Goal: Check status: Check status

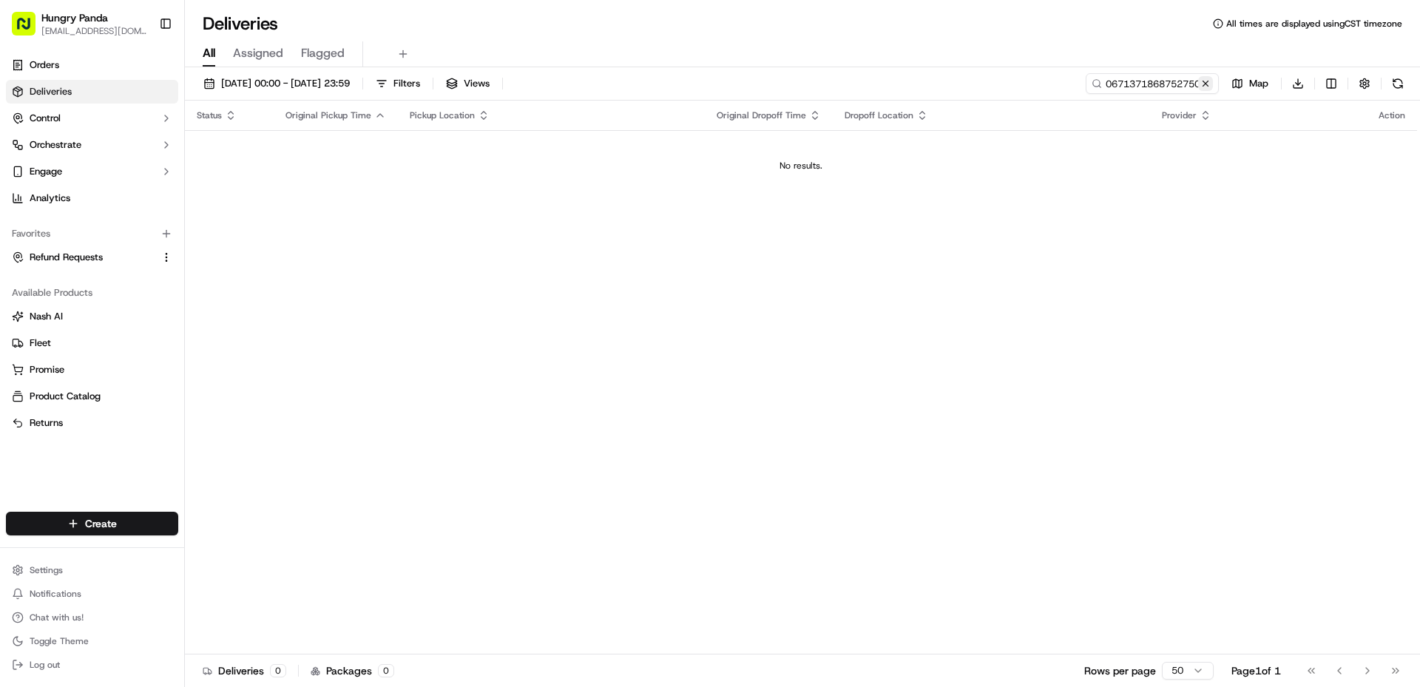
click at [1206, 83] on button at bounding box center [1205, 83] width 15 height 15
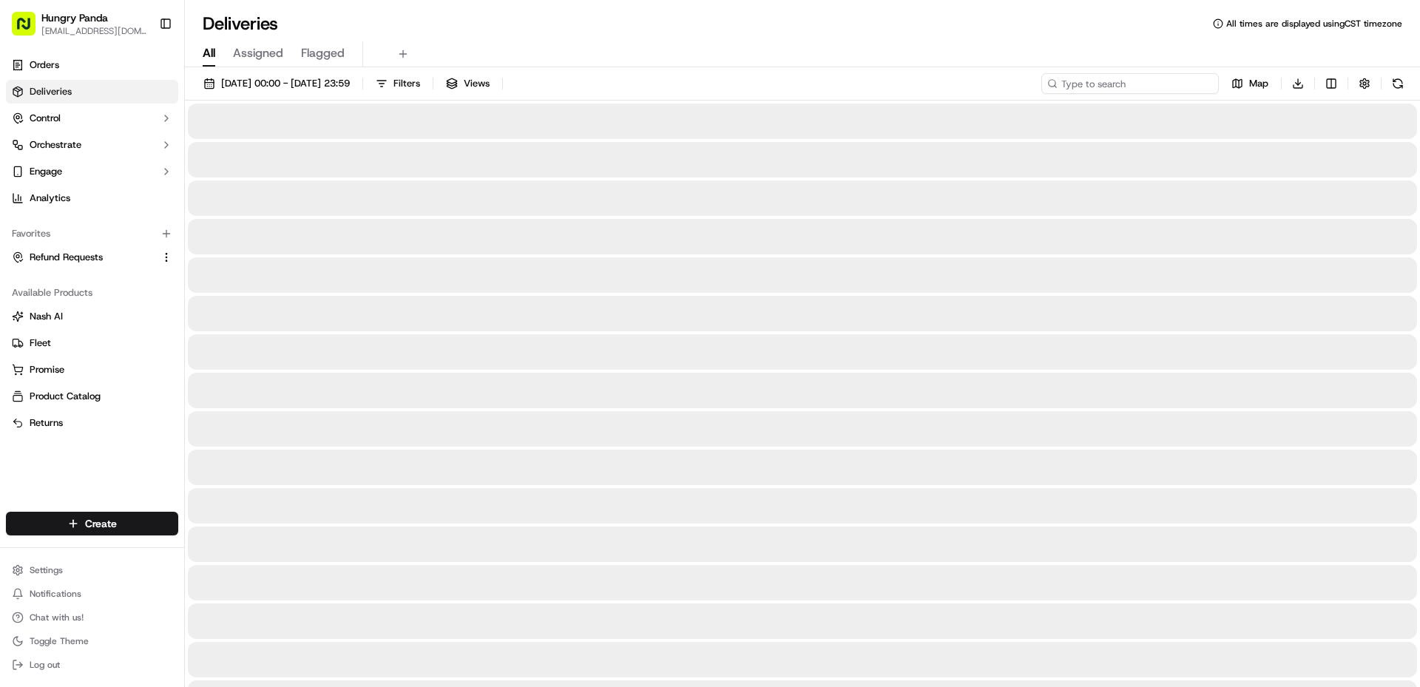
click at [1171, 86] on input at bounding box center [1129, 83] width 177 height 21
paste input "349636743895978259582"
type input "349636743895978259582"
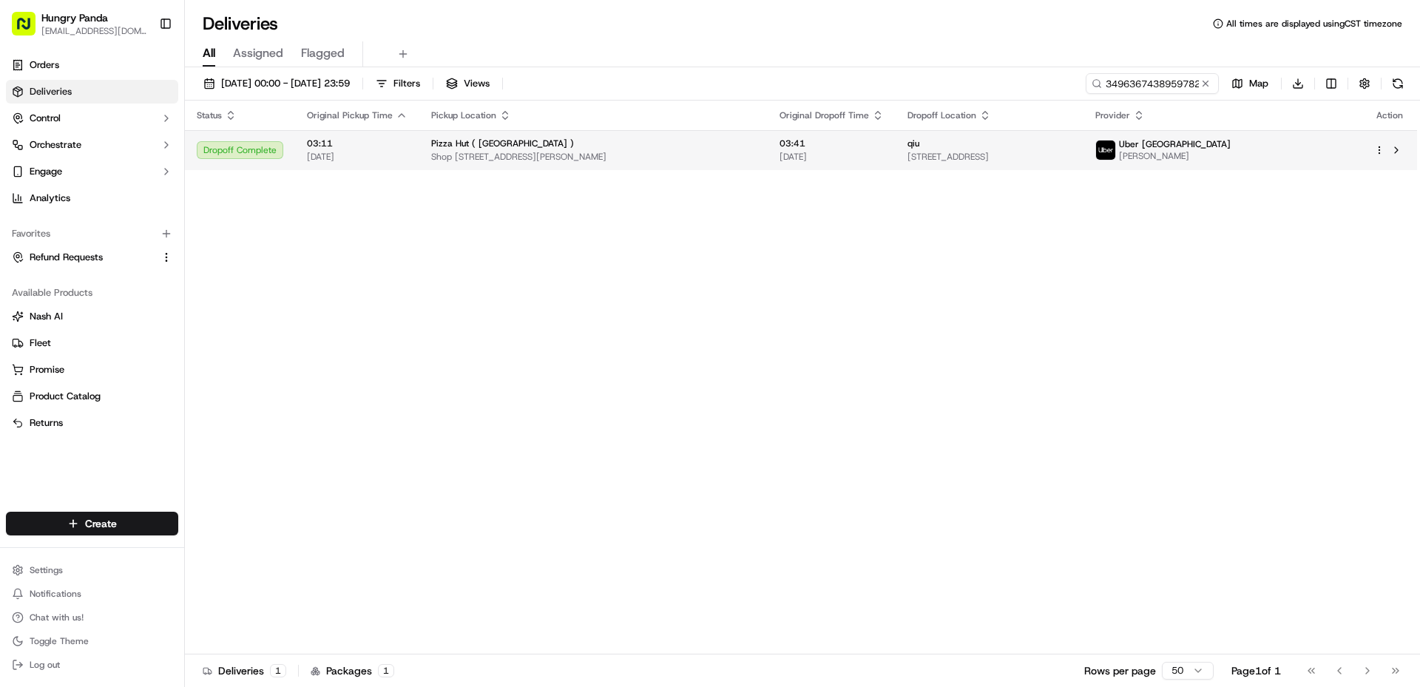
click at [768, 161] on td "Pizza Hut ( [GEOGRAPHIC_DATA] ) Shop [STREET_ADDRESS][PERSON_NAME]" at bounding box center [593, 150] width 348 height 40
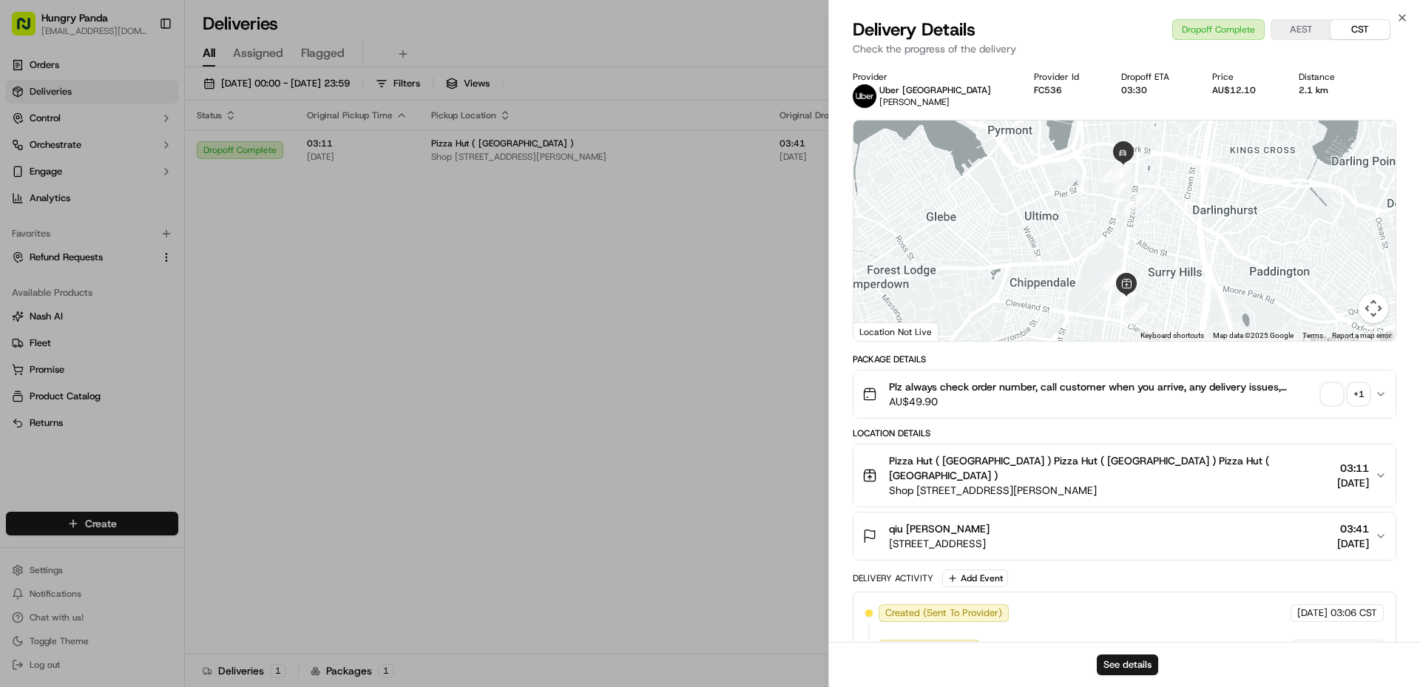
click at [1327, 393] on span "button" at bounding box center [1331, 394] width 21 height 21
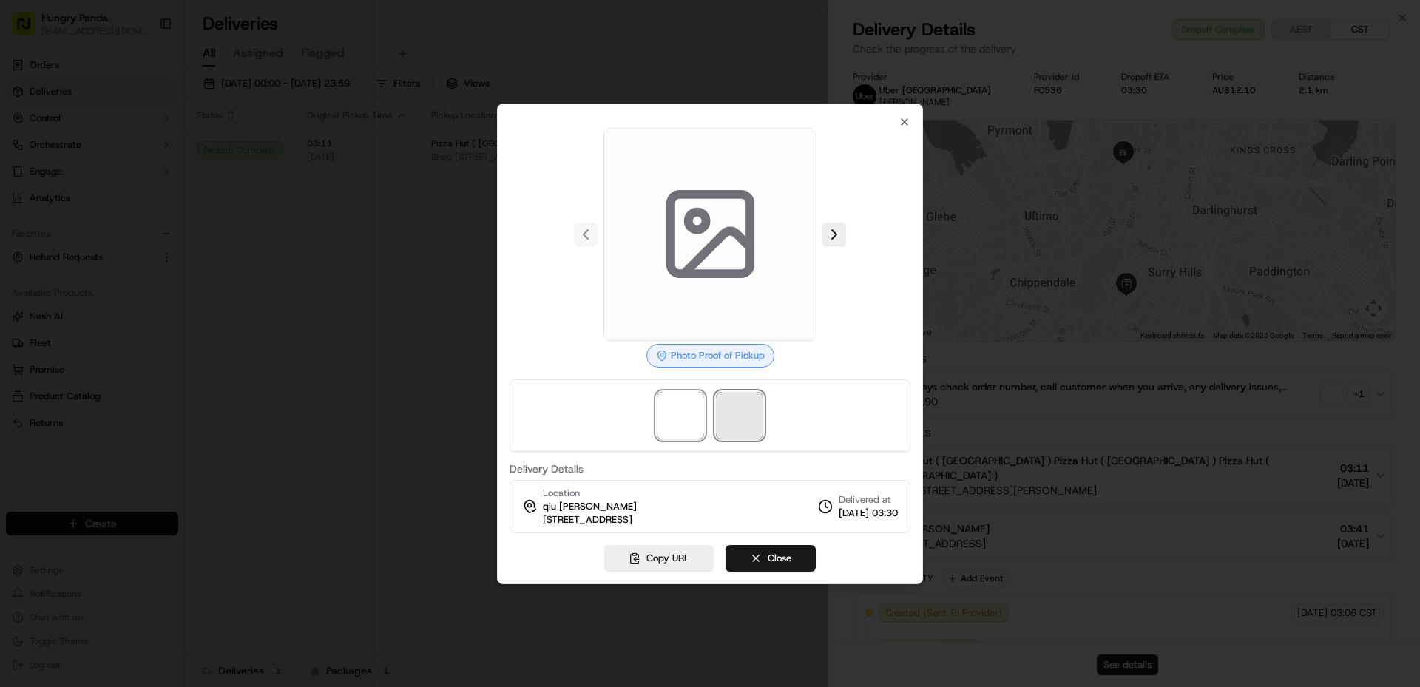
click at [736, 425] on span at bounding box center [739, 415] width 47 height 47
click at [668, 421] on span at bounding box center [680, 415] width 47 height 47
drag, startPoint x: 745, startPoint y: 420, endPoint x: 716, endPoint y: 427, distance: 29.6
click at [745, 420] on span at bounding box center [739, 415] width 47 height 47
click at [671, 431] on span at bounding box center [680, 415] width 47 height 47
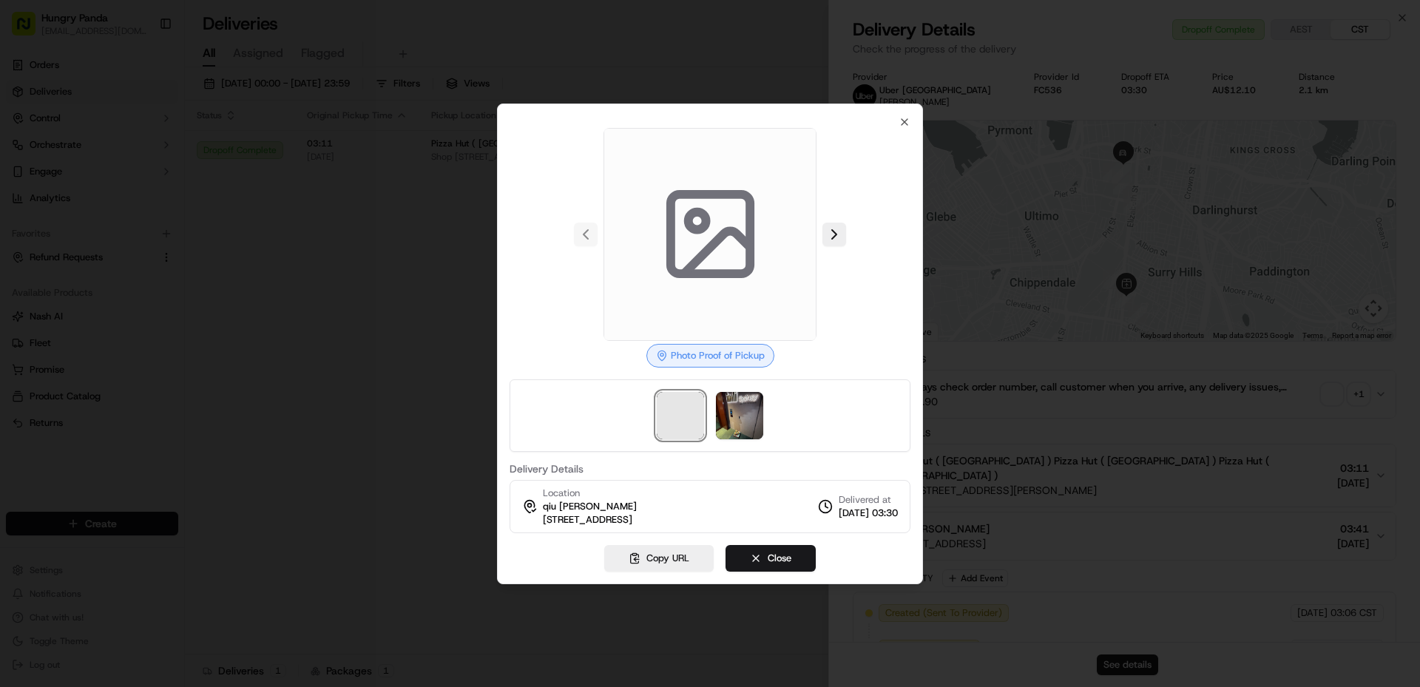
click at [674, 432] on span at bounding box center [680, 415] width 47 height 47
click at [735, 422] on img at bounding box center [739, 415] width 47 height 47
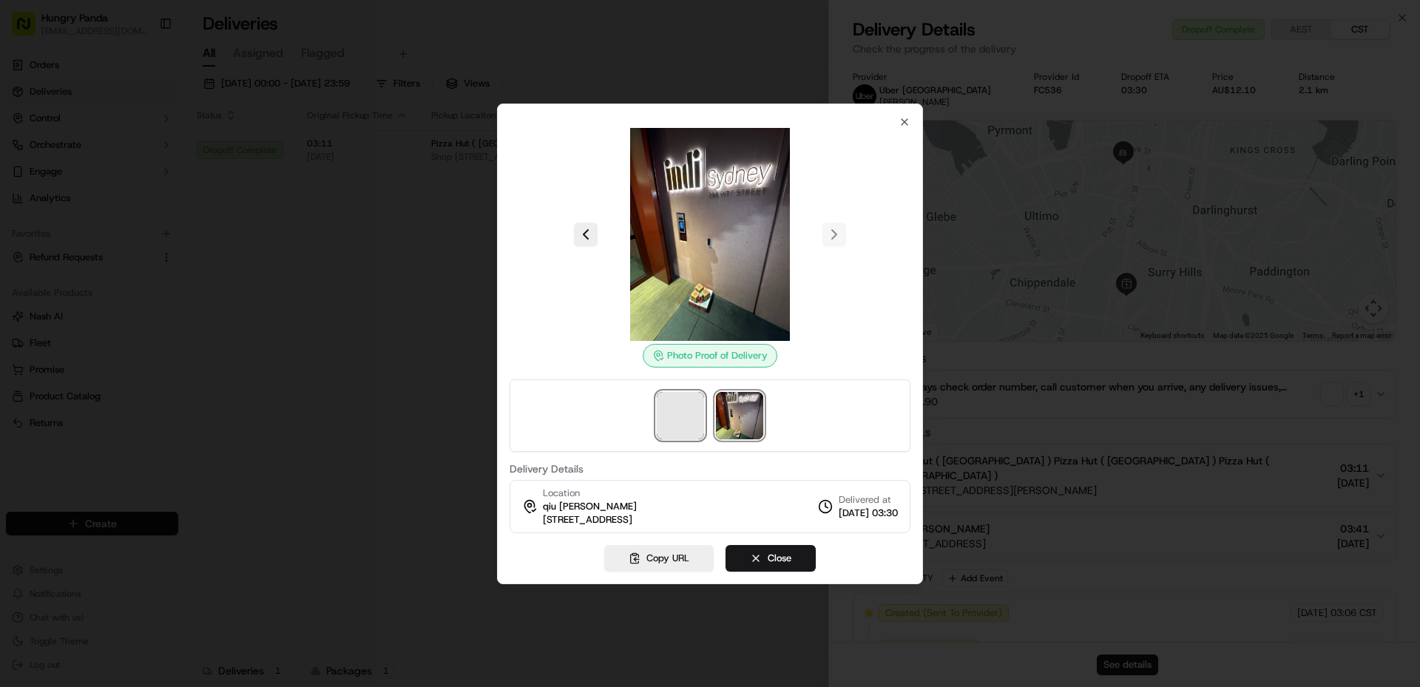
click at [673, 427] on span at bounding box center [680, 415] width 47 height 47
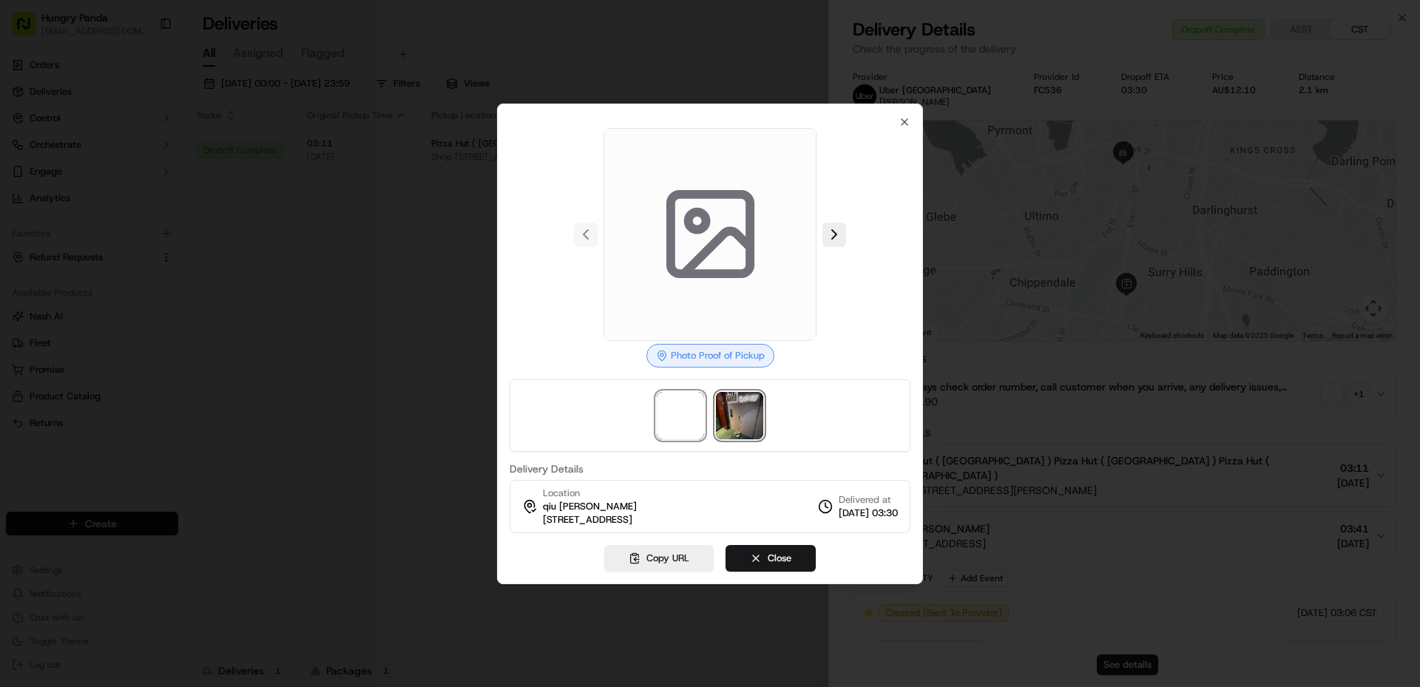
click at [749, 426] on img at bounding box center [739, 415] width 47 height 47
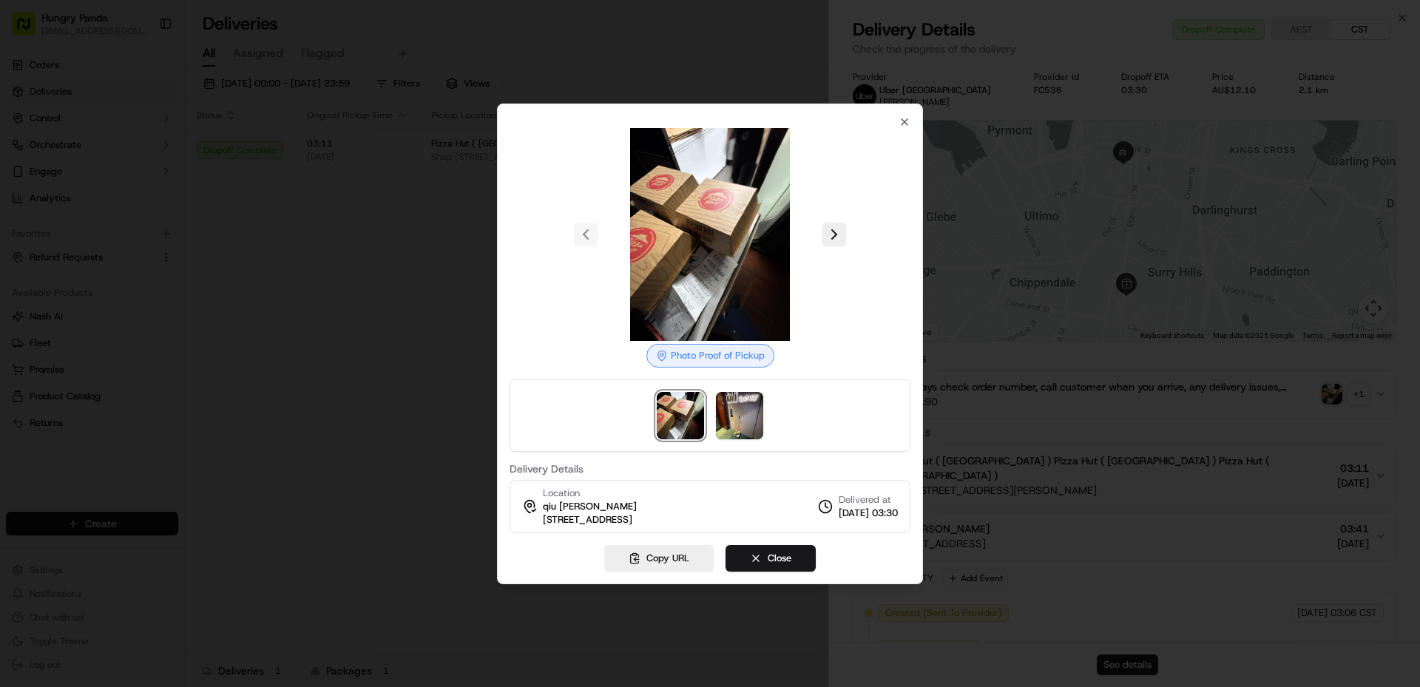
click at [399, 306] on div at bounding box center [710, 343] width 1420 height 687
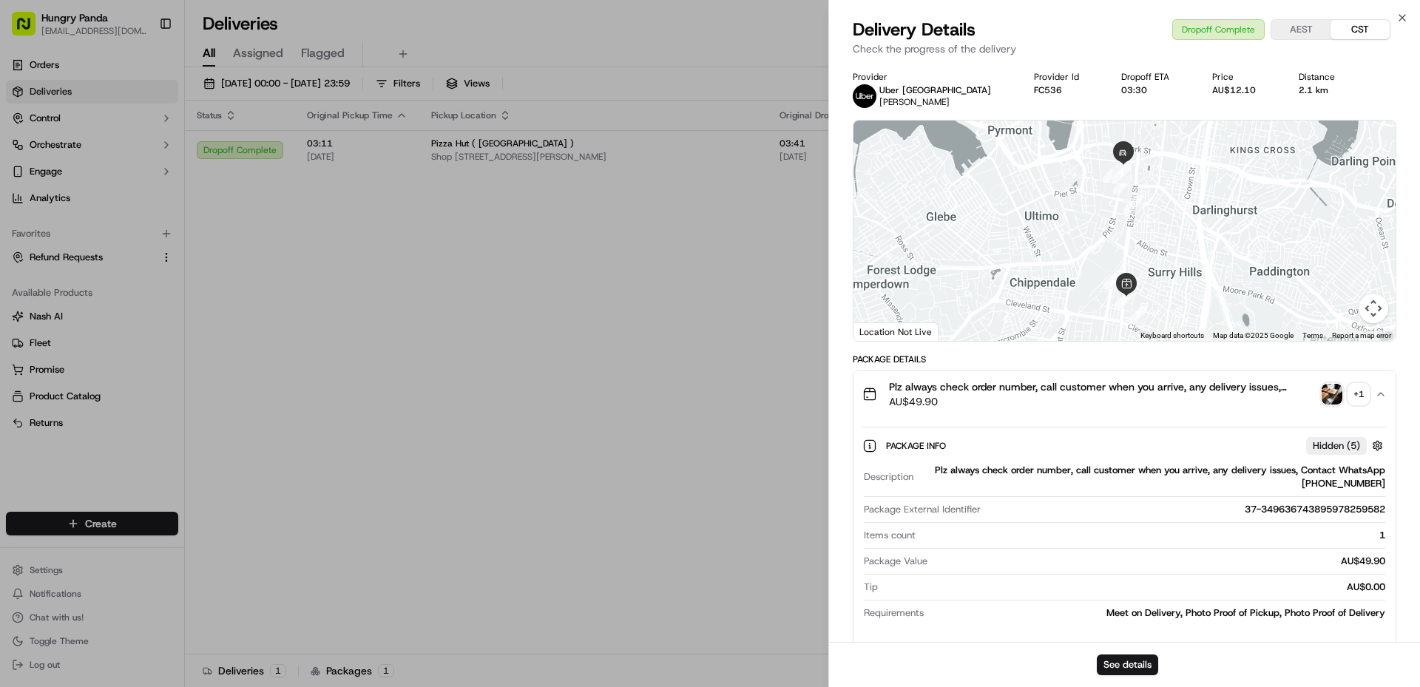
drag, startPoint x: 467, startPoint y: 318, endPoint x: 987, endPoint y: 220, distance: 529.8
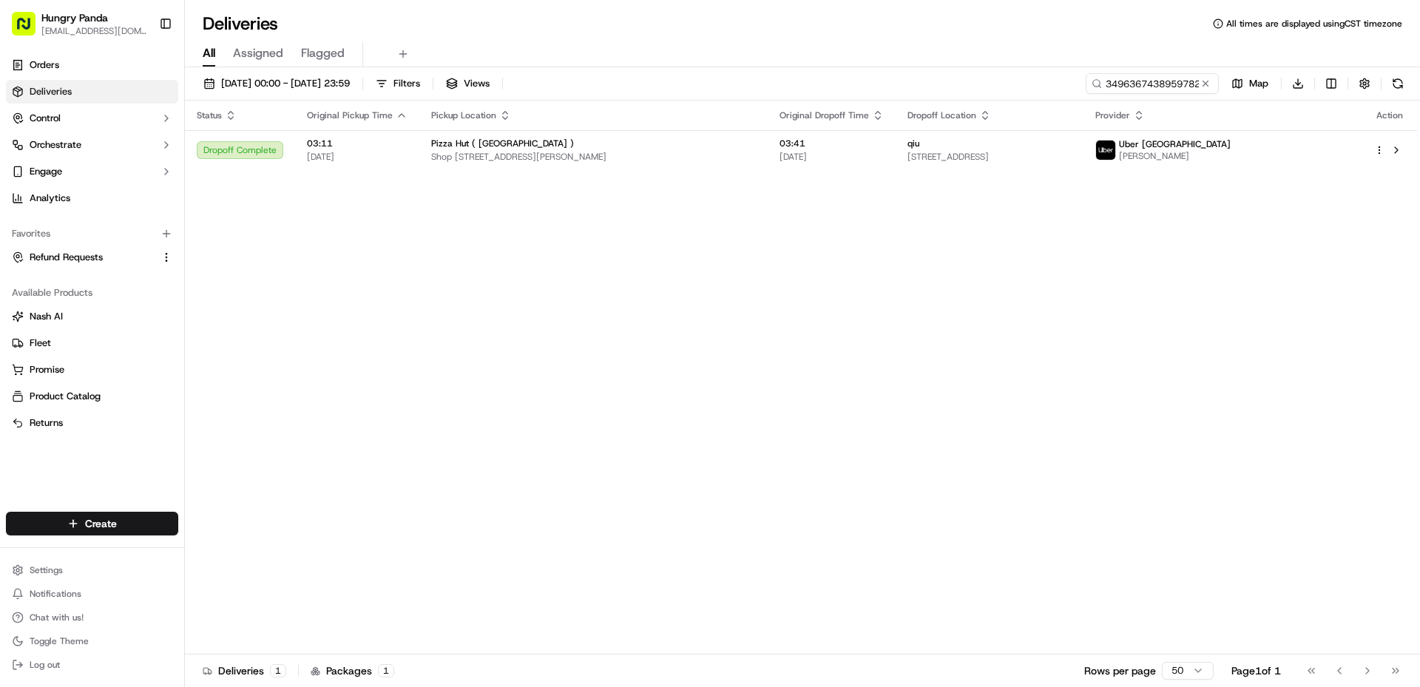
drag, startPoint x: 1207, startPoint y: 82, endPoint x: 1161, endPoint y: 84, distance: 45.9
click at [1206, 82] on button at bounding box center [1205, 83] width 15 height 15
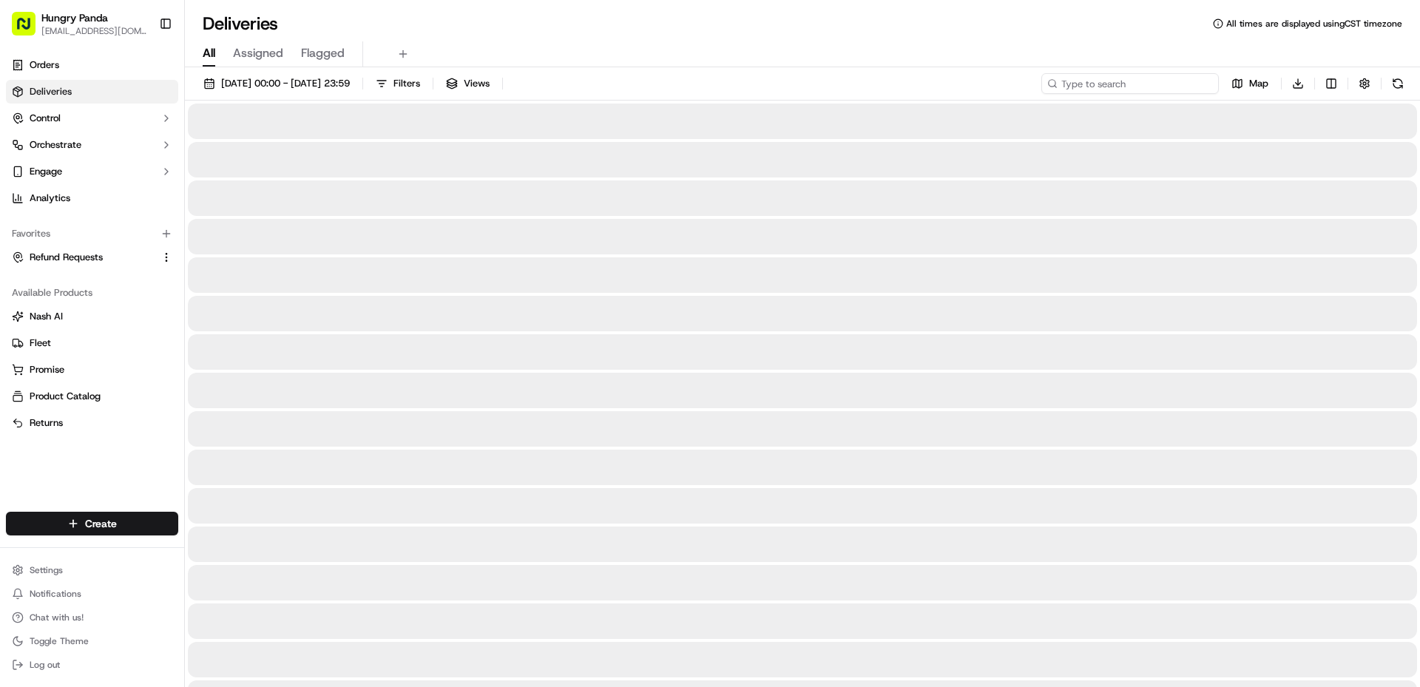
click at [1155, 84] on input at bounding box center [1129, 83] width 177 height 21
paste input "4096385088452723471619"
type input "4096385088452723471619"
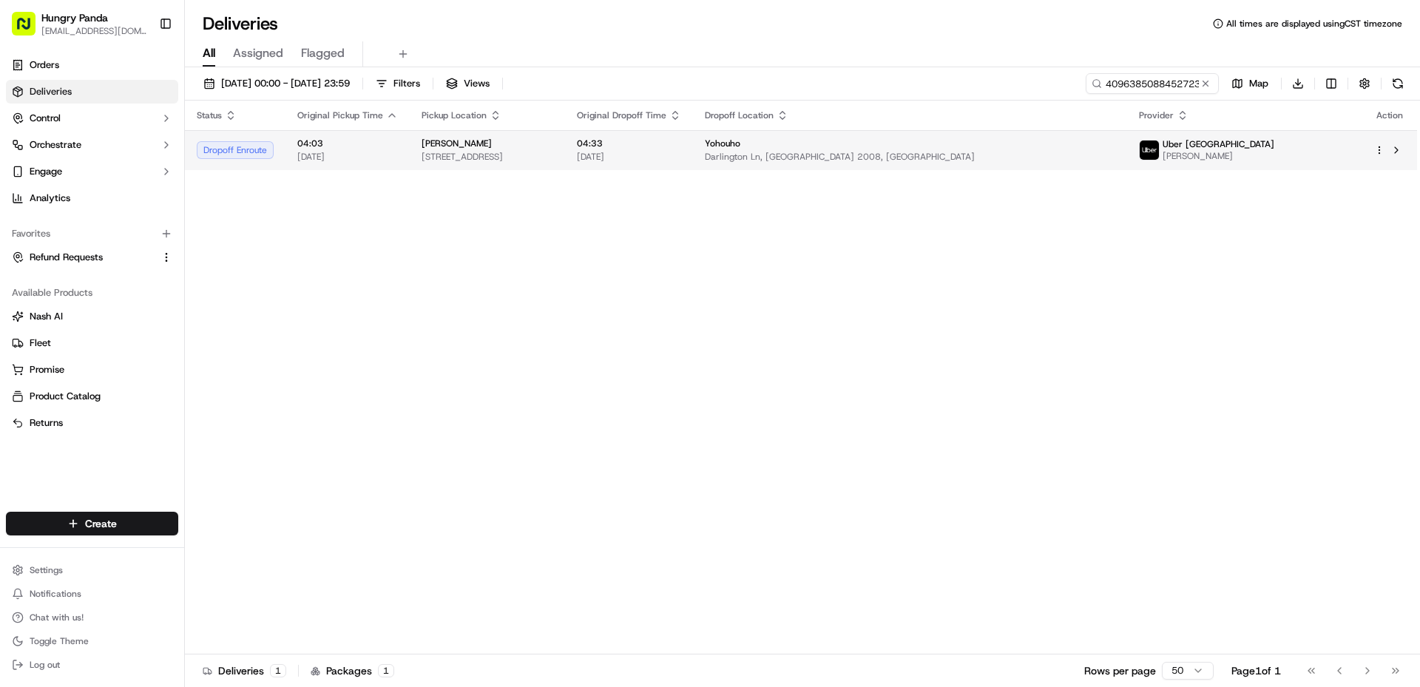
click at [681, 155] on span "[DATE]" at bounding box center [629, 157] width 104 height 12
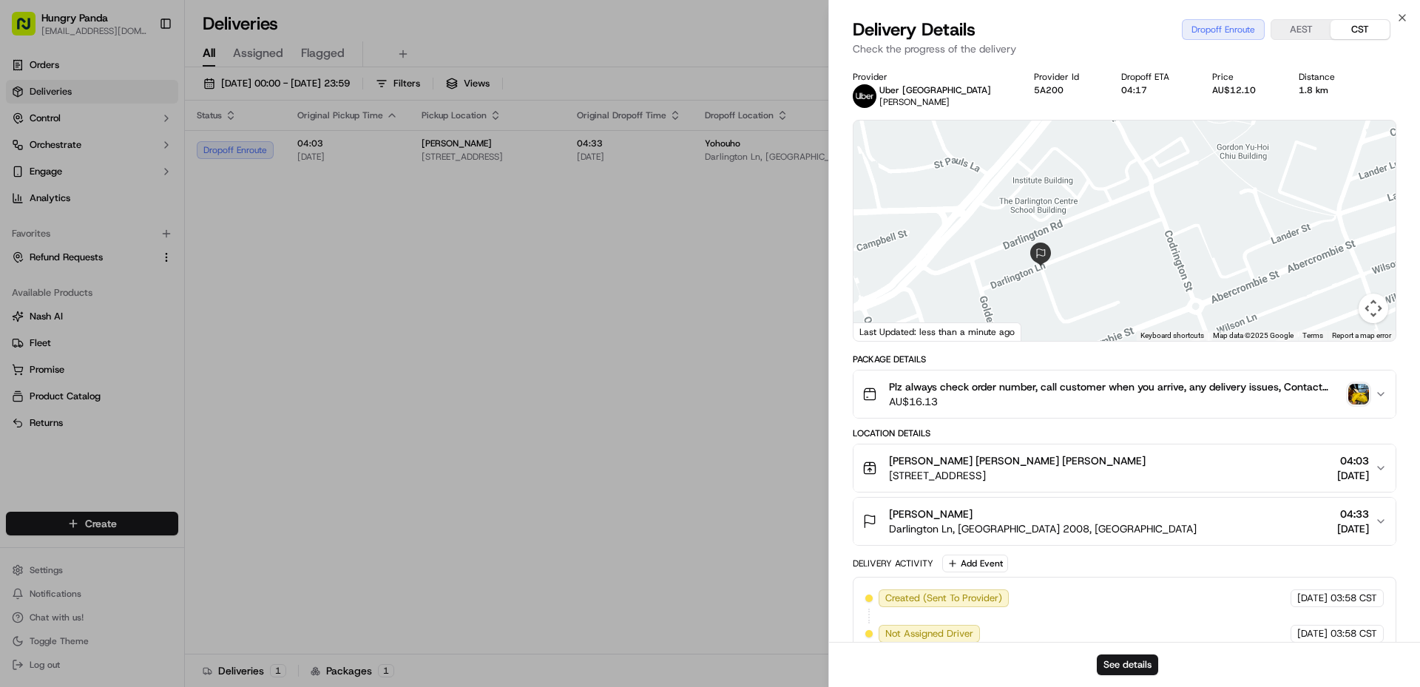
drag, startPoint x: 1082, startPoint y: 250, endPoint x: 1076, endPoint y: 237, distance: 14.6
click at [1083, 239] on div at bounding box center [1124, 231] width 542 height 220
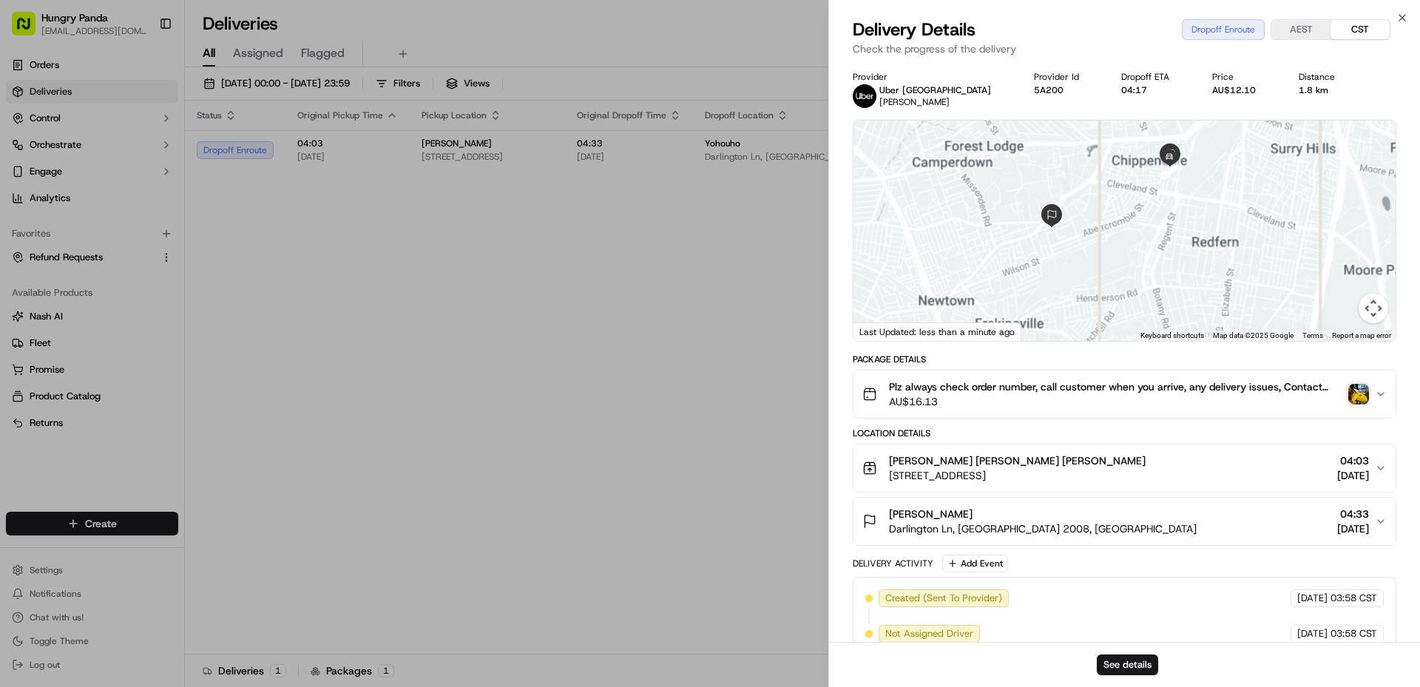
drag, startPoint x: 1048, startPoint y: 297, endPoint x: 1048, endPoint y: 247, distance: 50.3
click at [1048, 247] on div at bounding box center [1124, 231] width 542 height 220
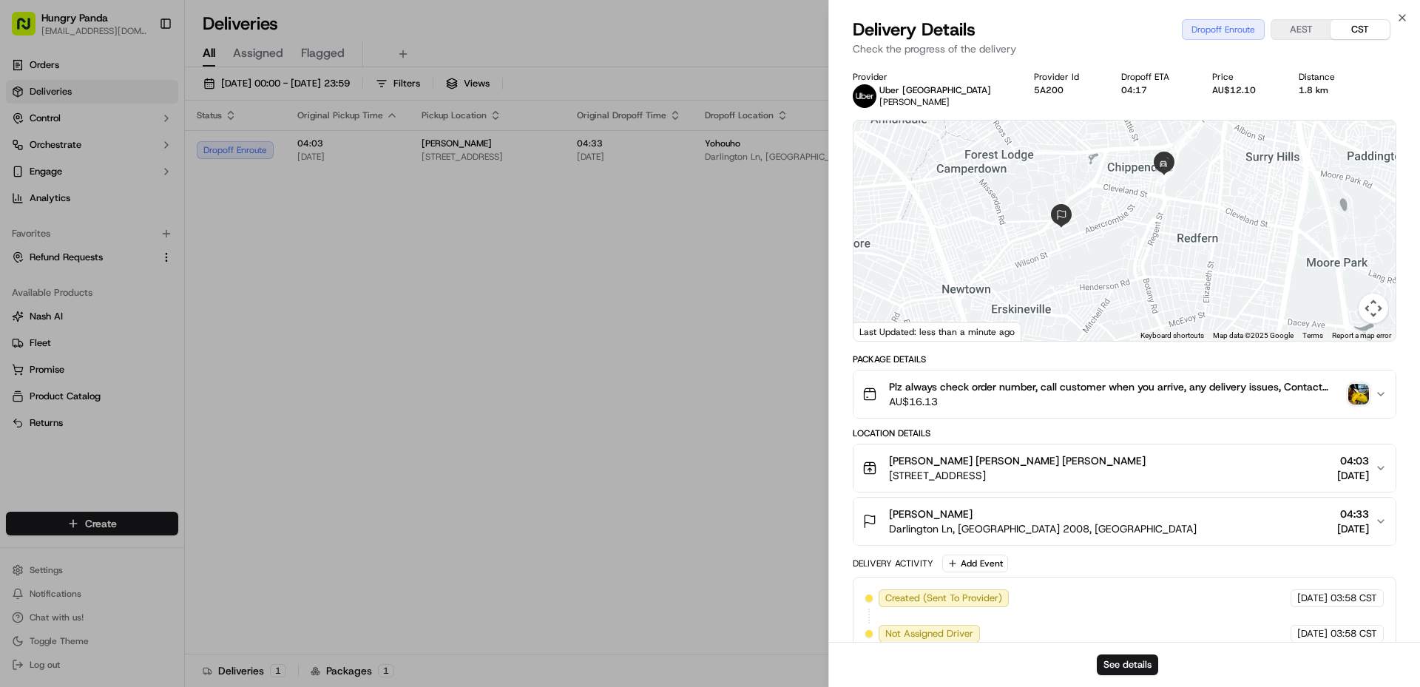
click at [1355, 390] on img "button" at bounding box center [1358, 394] width 21 height 21
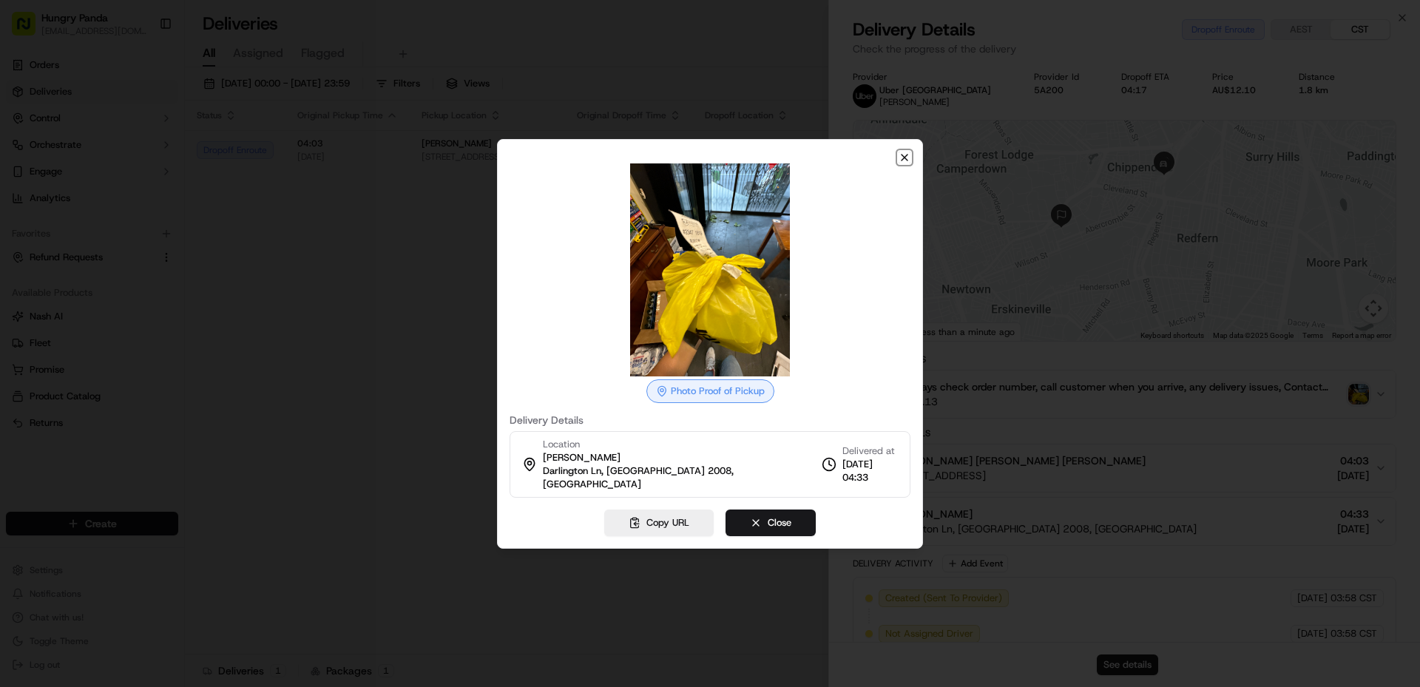
click at [899, 163] on icon "button" at bounding box center [904, 158] width 12 height 12
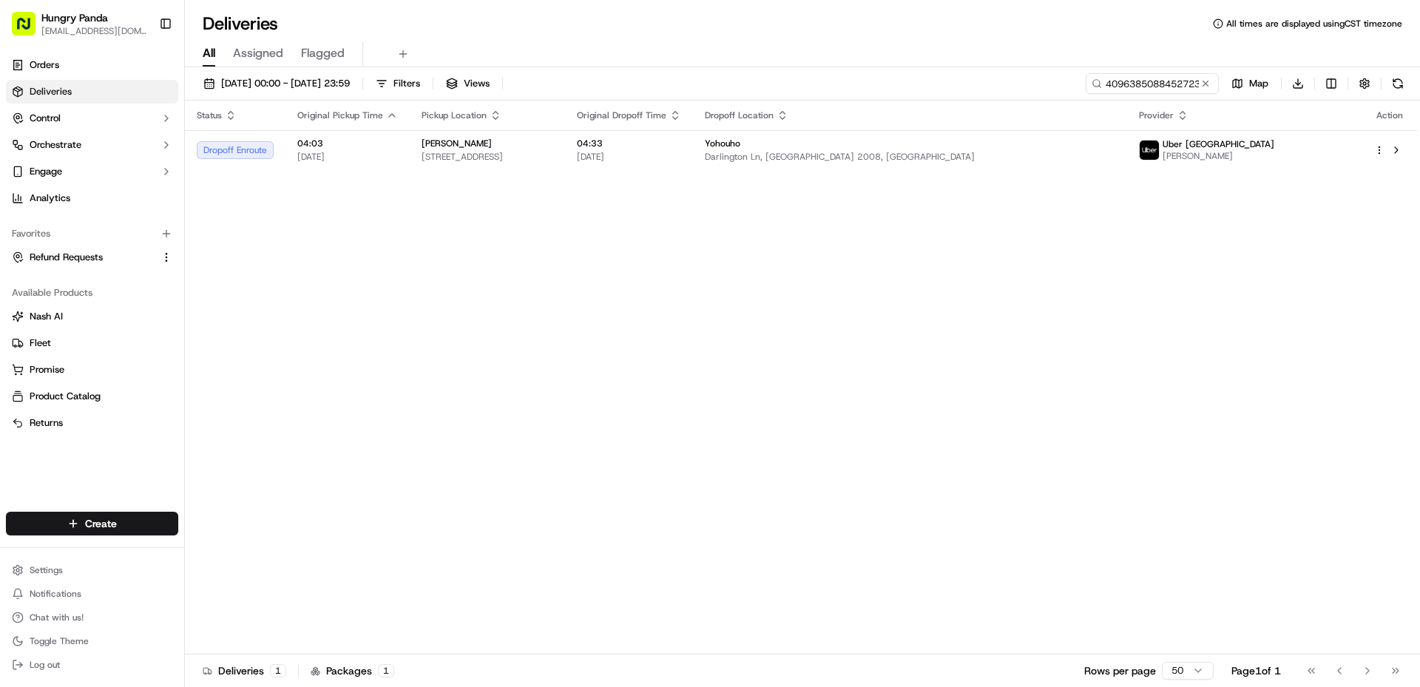
drag, startPoint x: 700, startPoint y: 263, endPoint x: 972, endPoint y: 209, distance: 276.8
click at [1134, 78] on input "4096385088452723471619" at bounding box center [1129, 83] width 177 height 21
drag, startPoint x: 1025, startPoint y: 268, endPoint x: 1188, endPoint y: 260, distance: 162.9
click at [1025, 268] on div "Status Original Pickup Time Pickup Location Original Dropoff Time Dropoff Locat…" at bounding box center [801, 378] width 1232 height 554
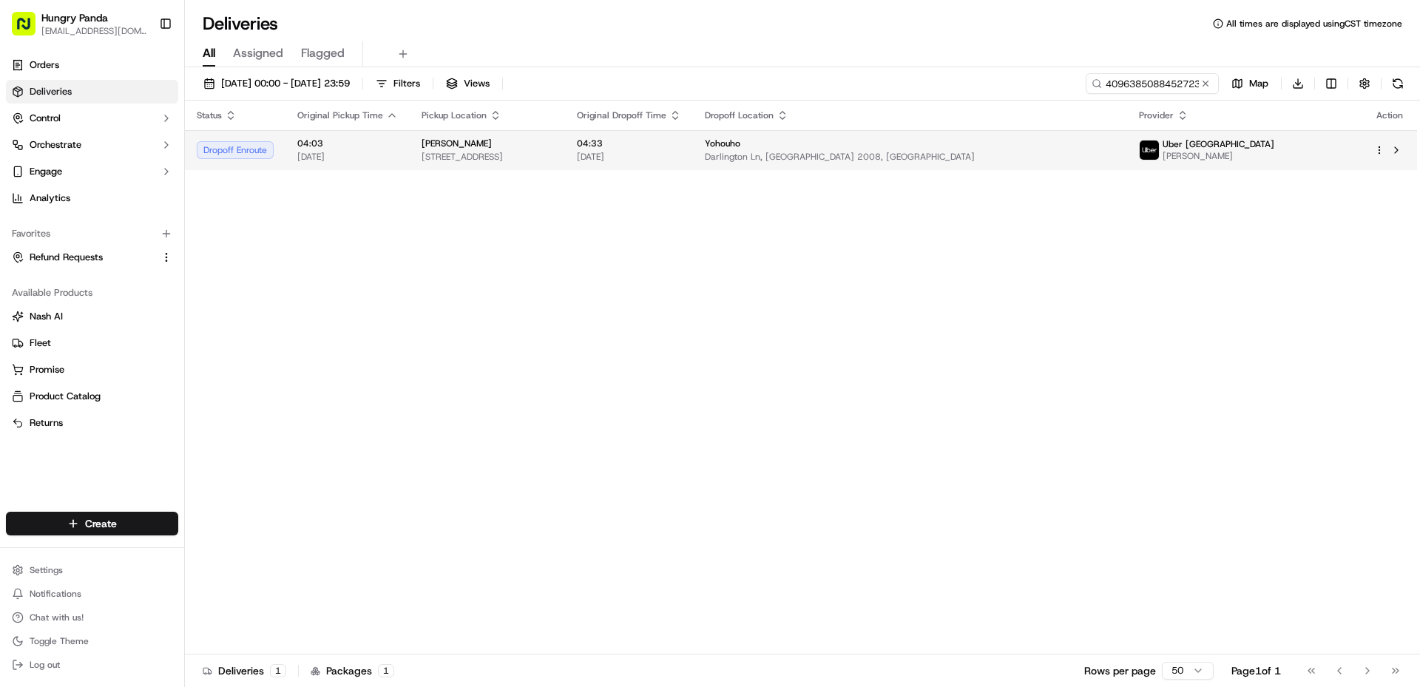
click at [1127, 165] on td "Yohouho Darlington Ln, [GEOGRAPHIC_DATA] 2008, [GEOGRAPHIC_DATA]" at bounding box center [910, 150] width 434 height 40
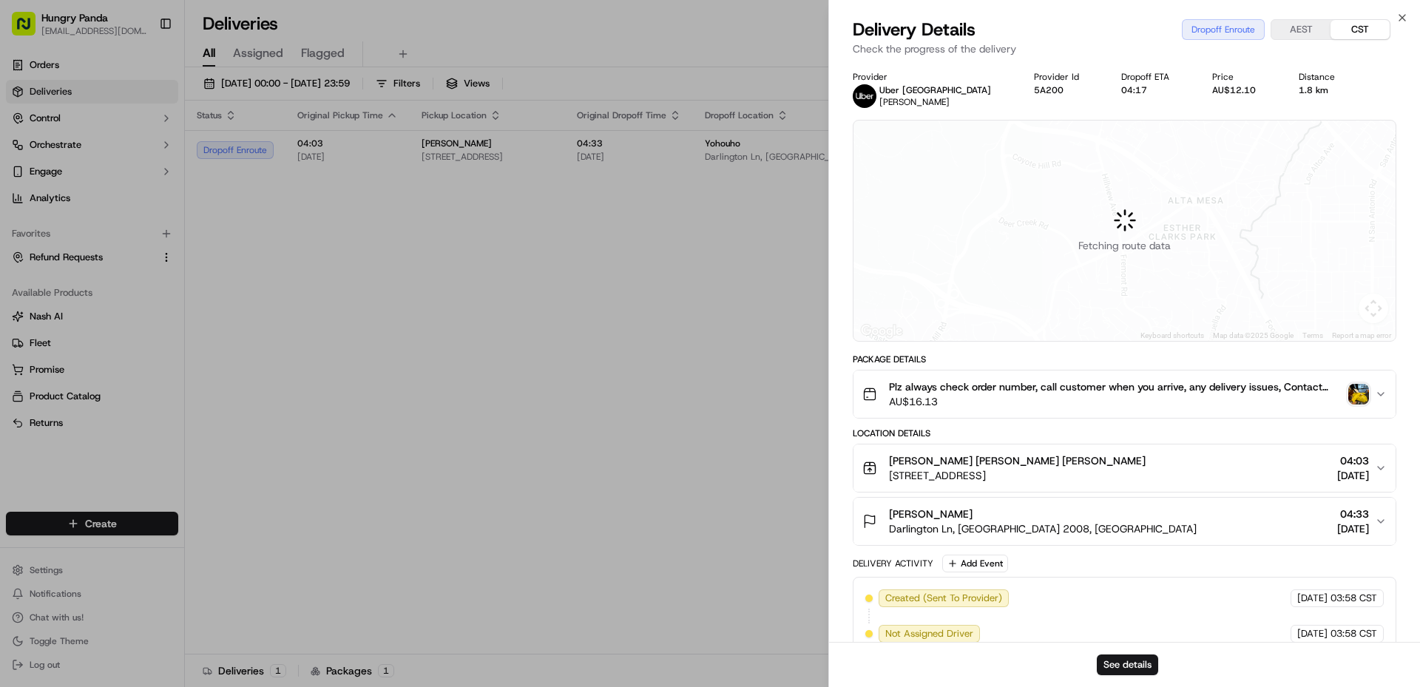
click at [1354, 394] on img "button" at bounding box center [1358, 394] width 21 height 21
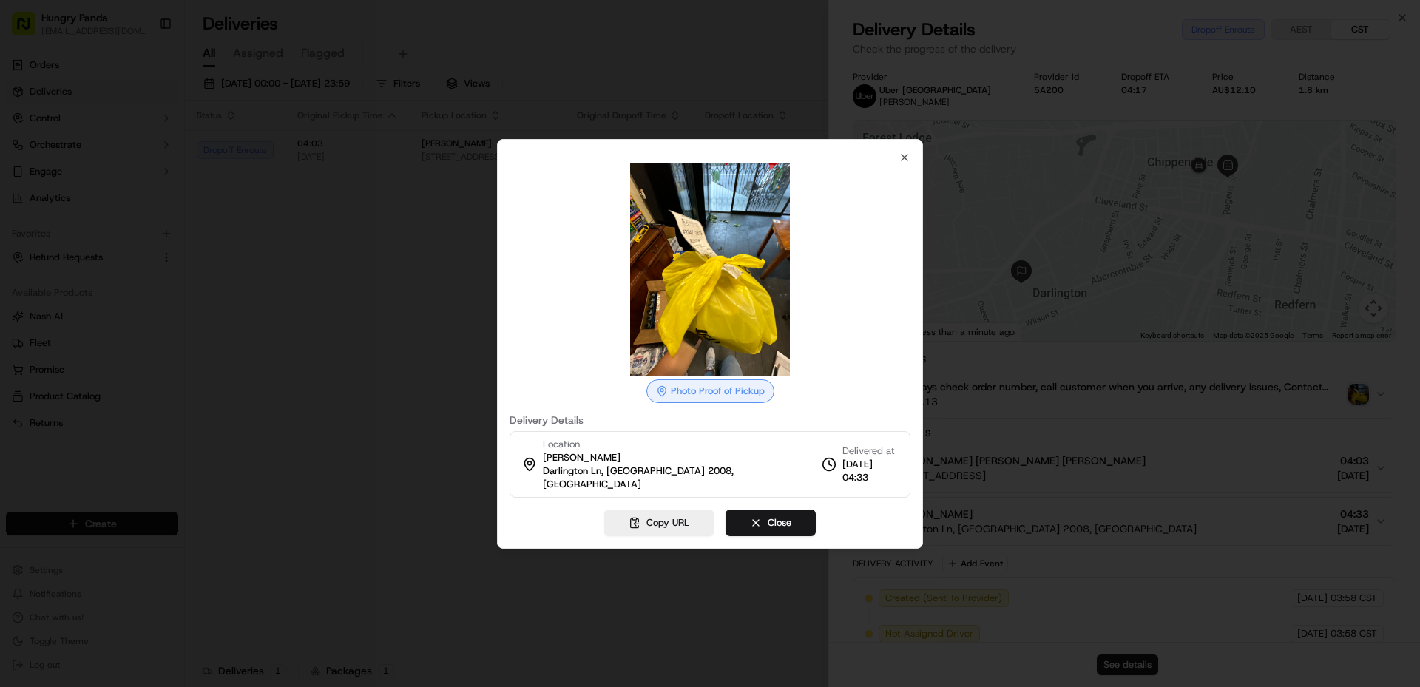
drag, startPoint x: 751, startPoint y: 75, endPoint x: 861, endPoint y: 113, distance: 117.2
click at [751, 75] on div at bounding box center [710, 343] width 1420 height 687
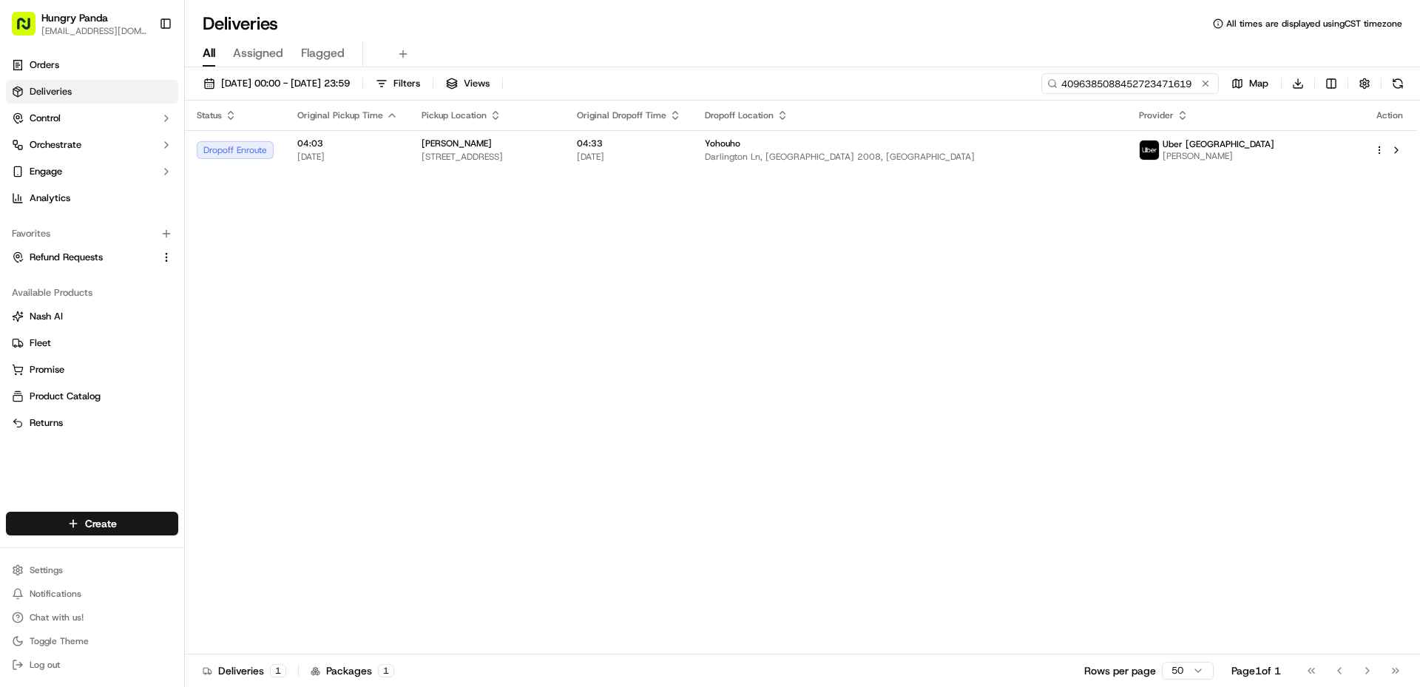
click at [1131, 84] on input "4096385088452723471619" at bounding box center [1129, 83] width 177 height 21
click at [912, 309] on div "Status Original Pickup Time Pickup Location Original Dropoff Time Dropoff Locat…" at bounding box center [801, 378] width 1232 height 554
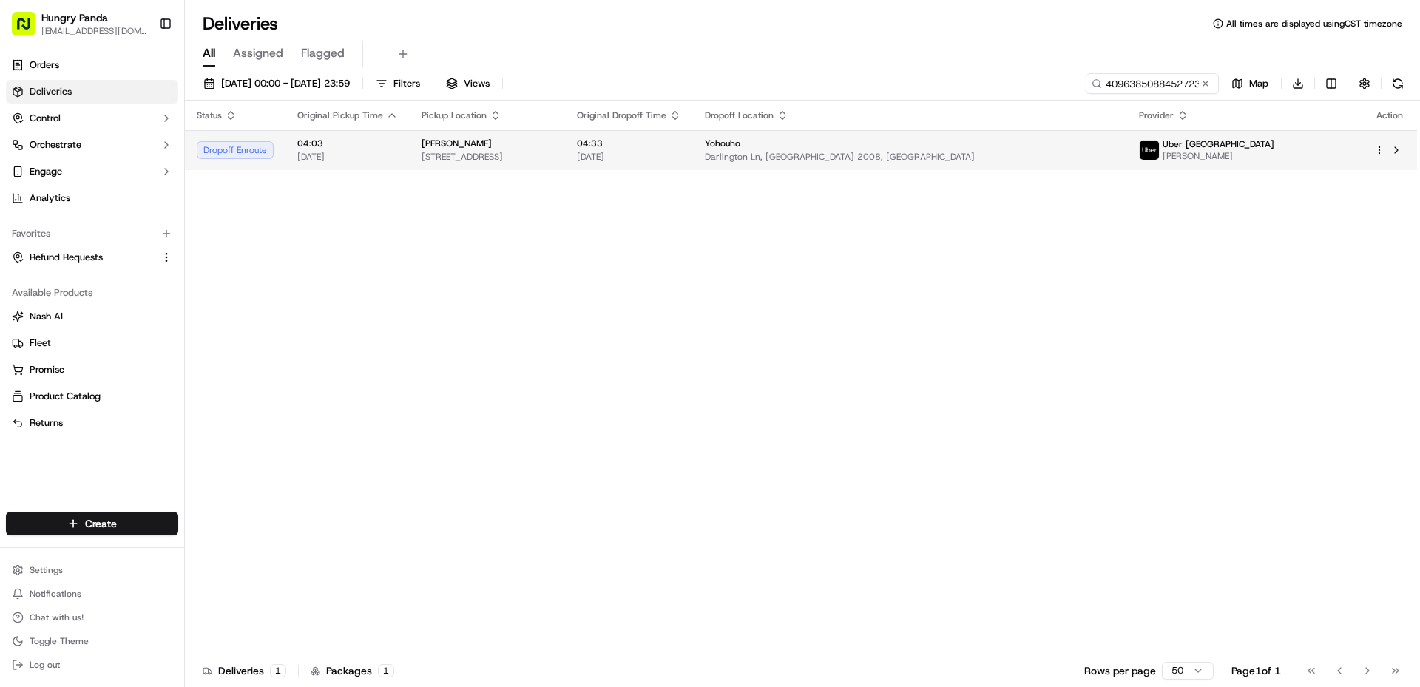
click at [693, 163] on td "04:33 [DATE]" at bounding box center [629, 150] width 128 height 40
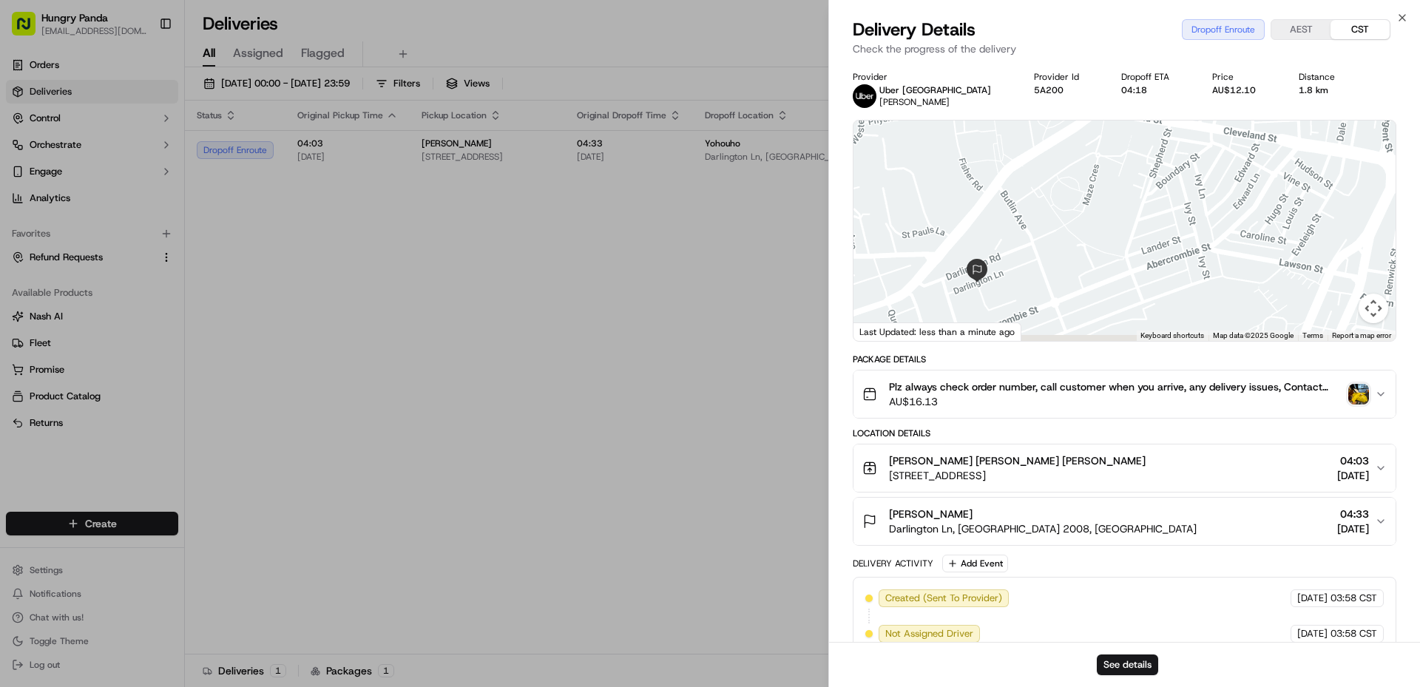
drag, startPoint x: 1036, startPoint y: 281, endPoint x: 1023, endPoint y: 237, distance: 46.3
click at [1024, 238] on div at bounding box center [1124, 231] width 542 height 220
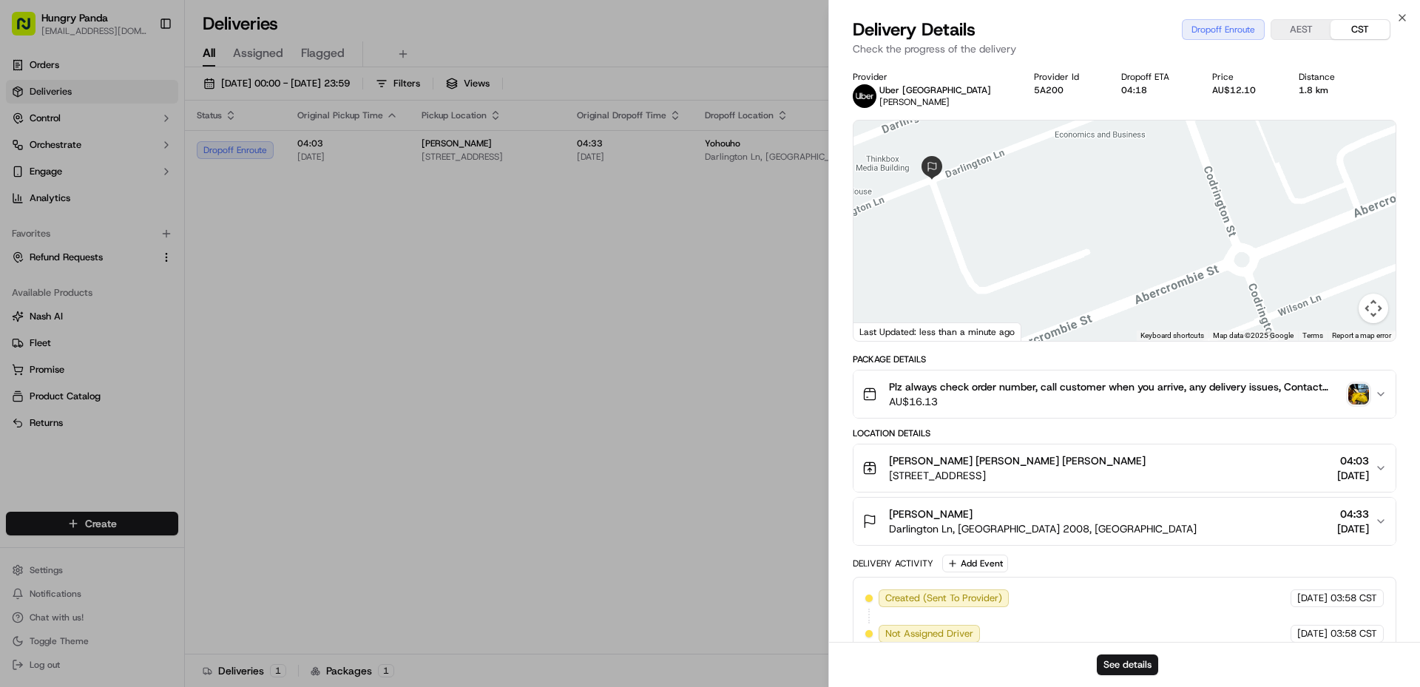
drag, startPoint x: 1021, startPoint y: 252, endPoint x: 1032, endPoint y: 179, distance: 74.0
click at [1032, 179] on div at bounding box center [1124, 231] width 542 height 220
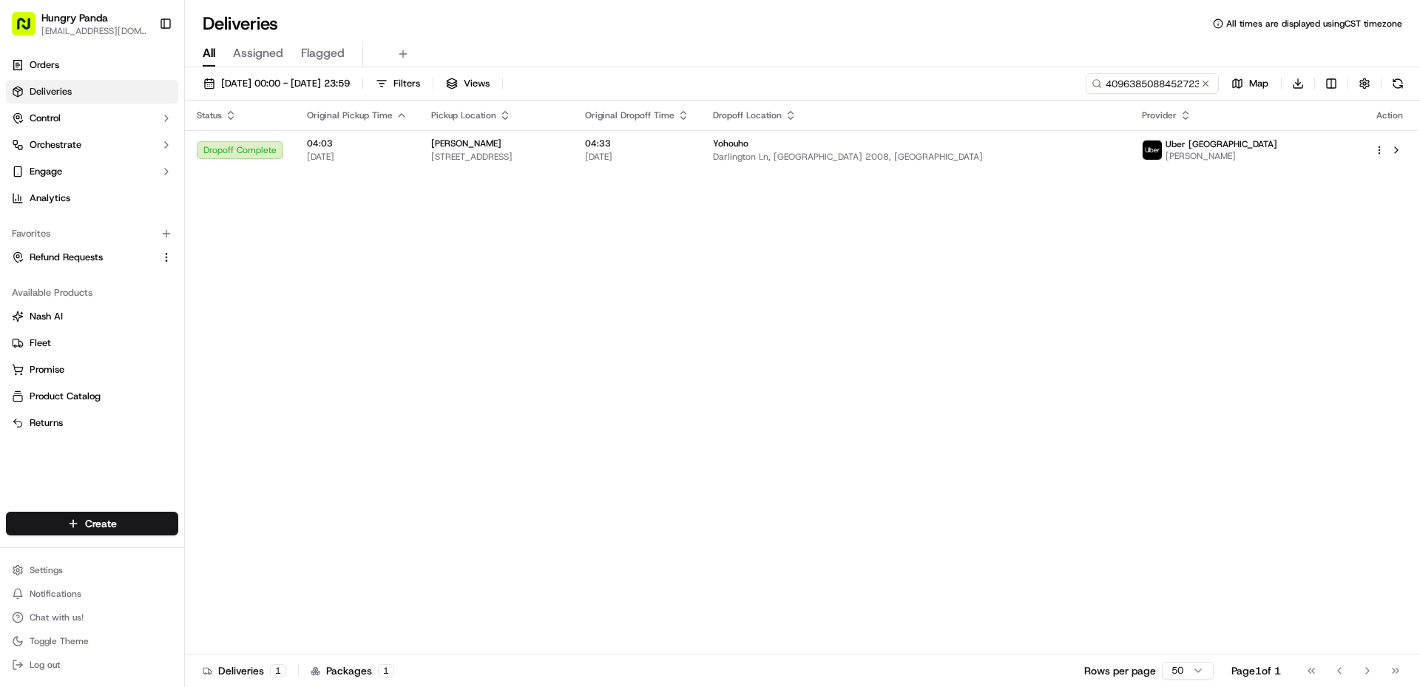
drag, startPoint x: 641, startPoint y: 300, endPoint x: 1201, endPoint y: 112, distance: 590.7
click at [1207, 84] on button at bounding box center [1205, 83] width 15 height 15
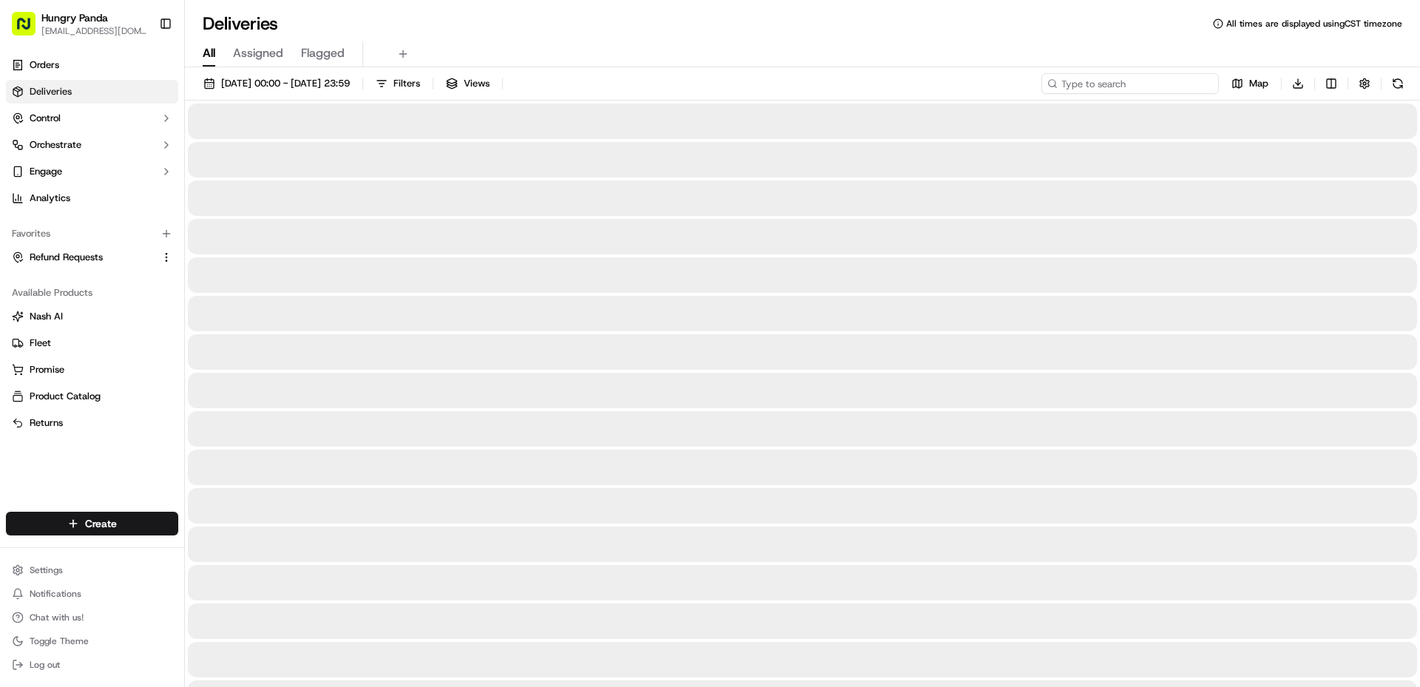
click at [1162, 85] on input at bounding box center [1129, 83] width 177 height 21
paste input "4096385088452723471619"
type input "4096385088452723471619"
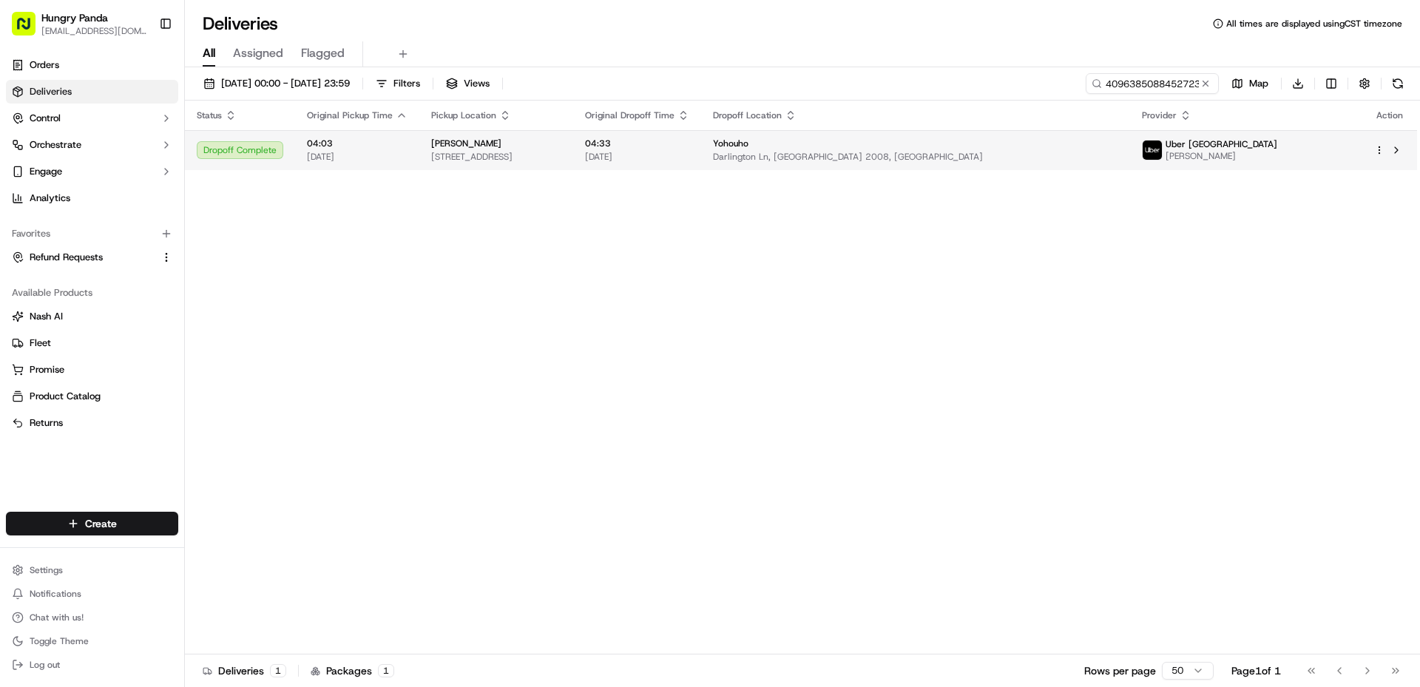
click at [573, 169] on td "[PERSON_NAME] [STREET_ADDRESS]" at bounding box center [496, 150] width 154 height 40
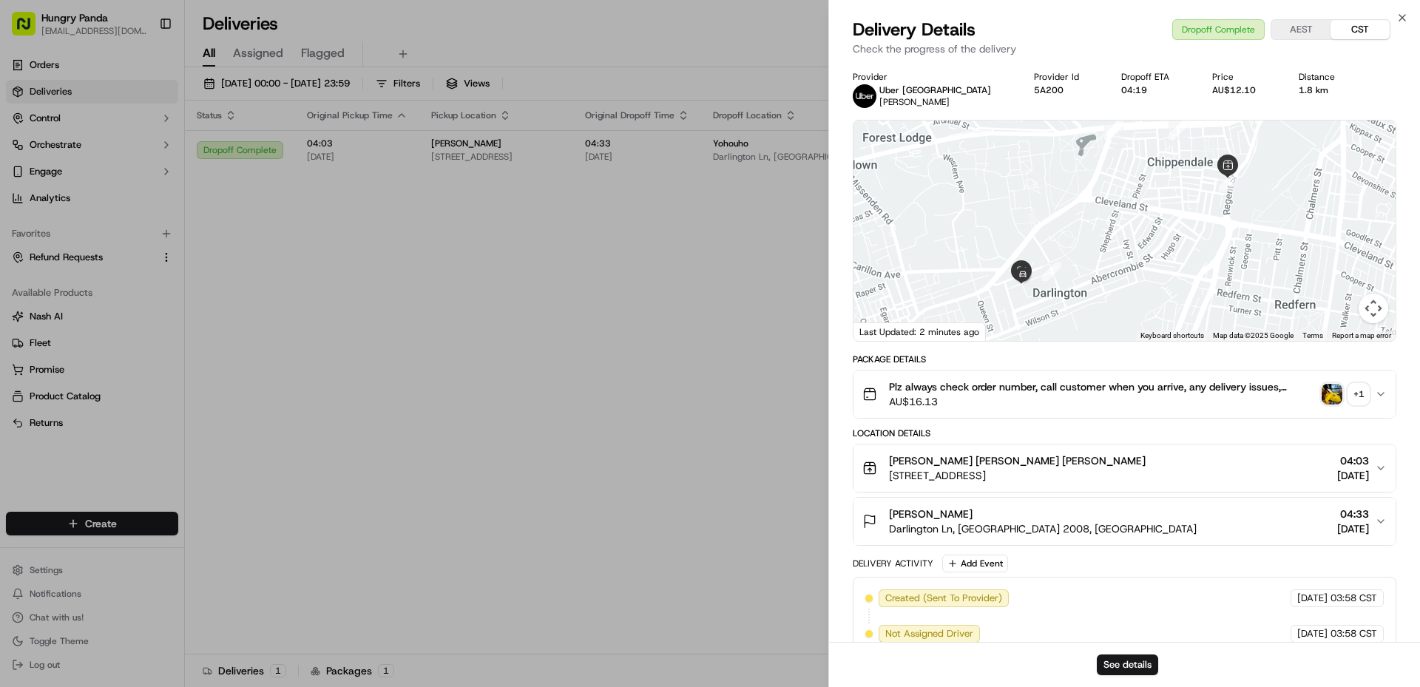
click at [1335, 393] on img "button" at bounding box center [1331, 394] width 21 height 21
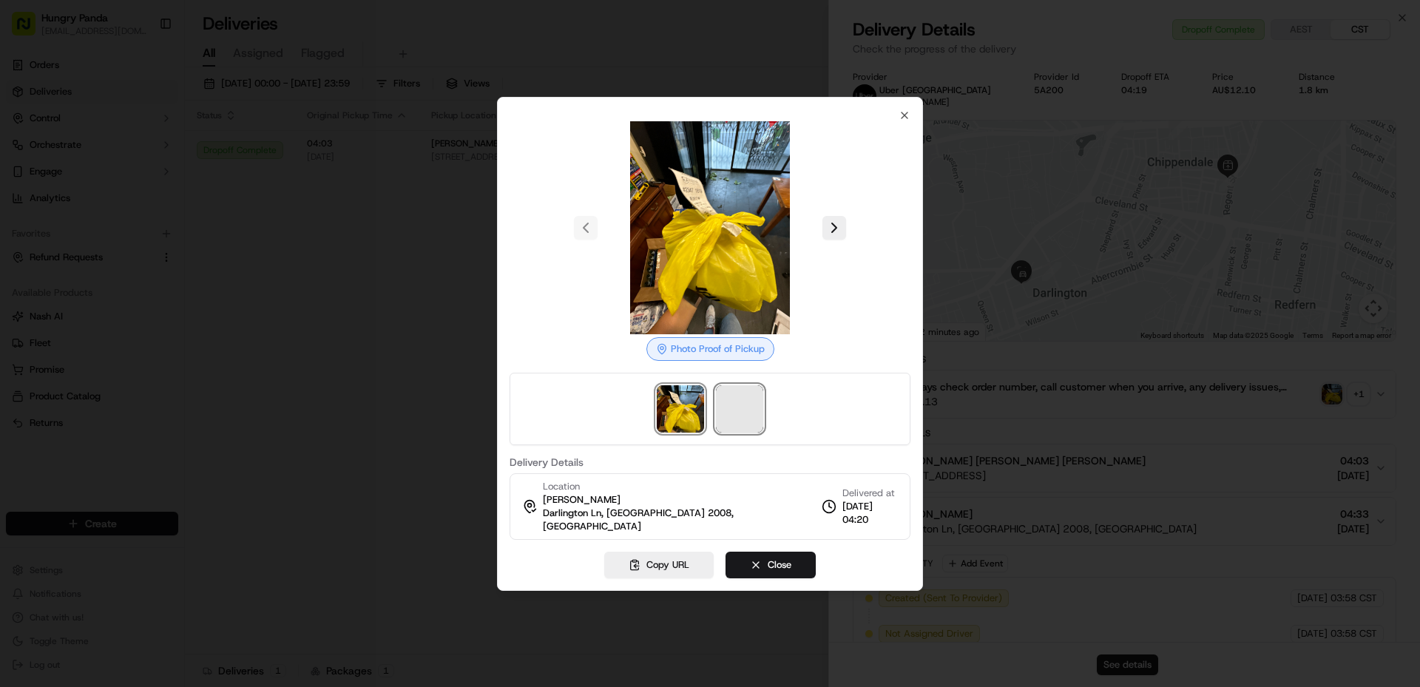
click at [737, 419] on span at bounding box center [739, 408] width 47 height 47
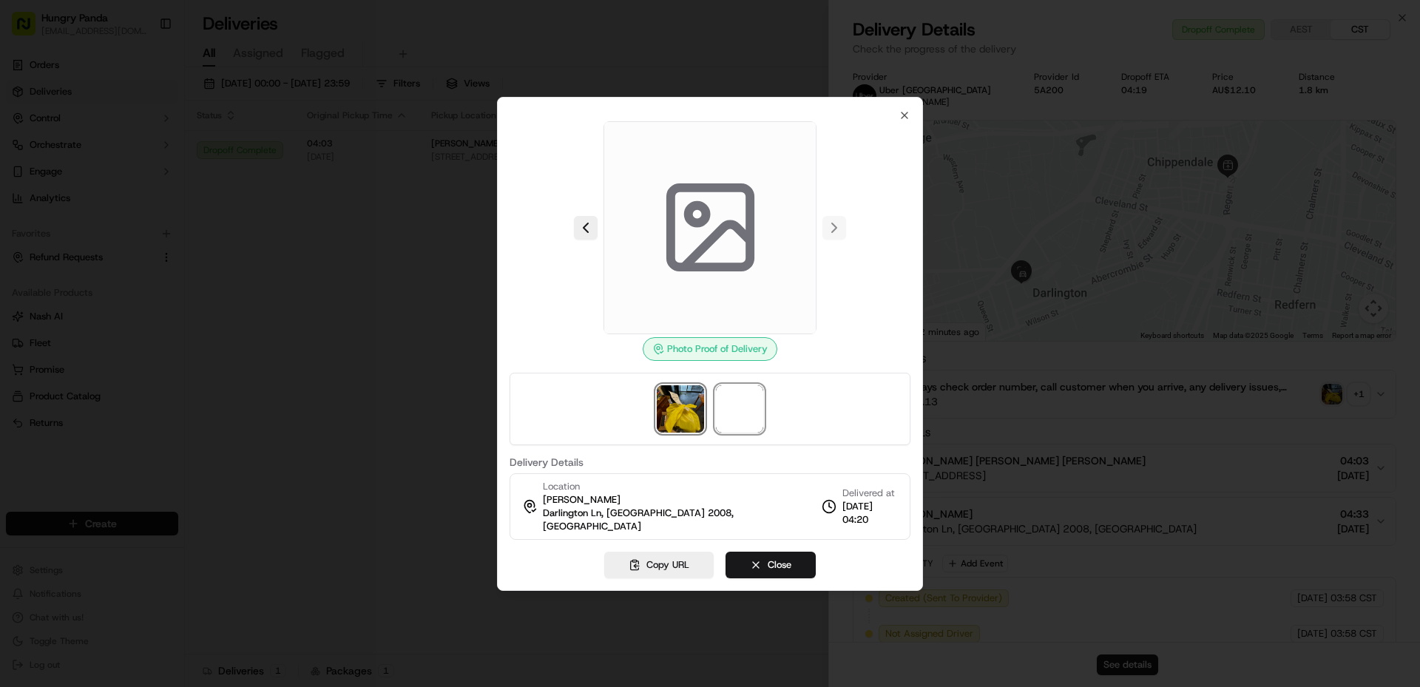
click at [688, 424] on img at bounding box center [680, 408] width 47 height 47
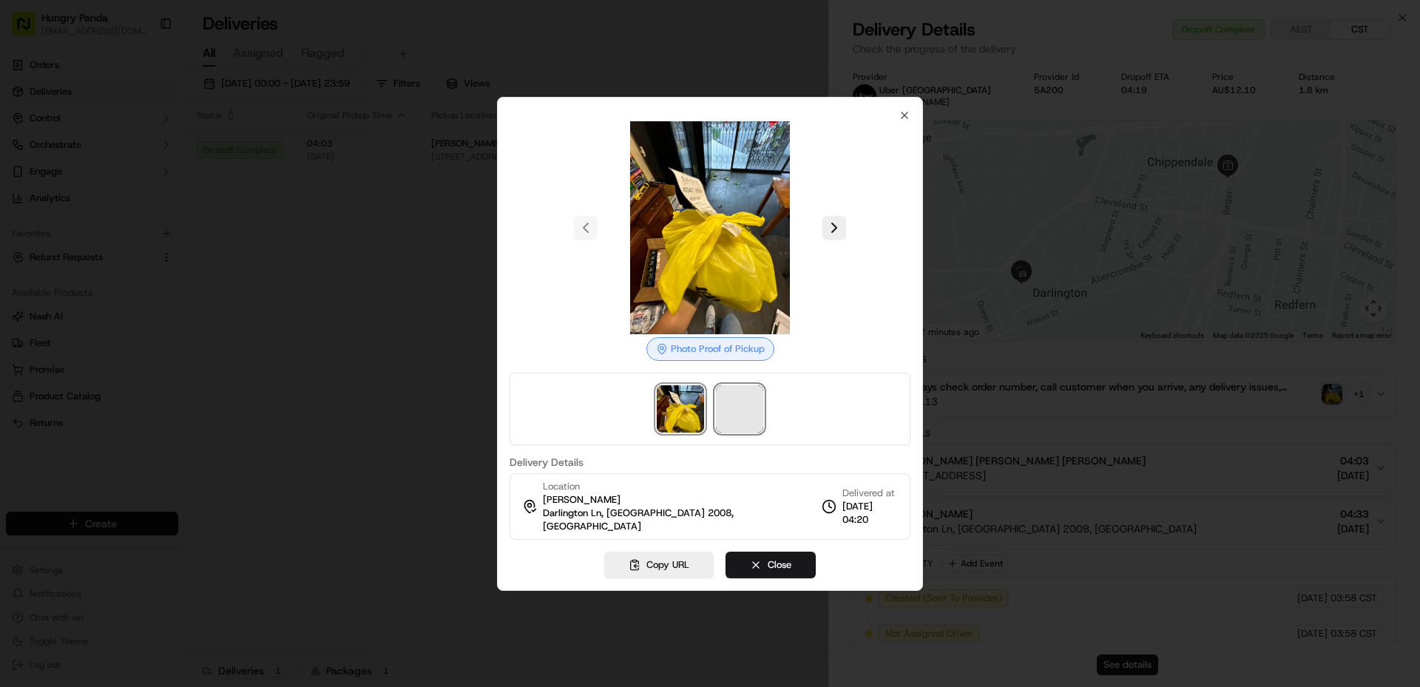
click at [720, 422] on span at bounding box center [739, 408] width 47 height 47
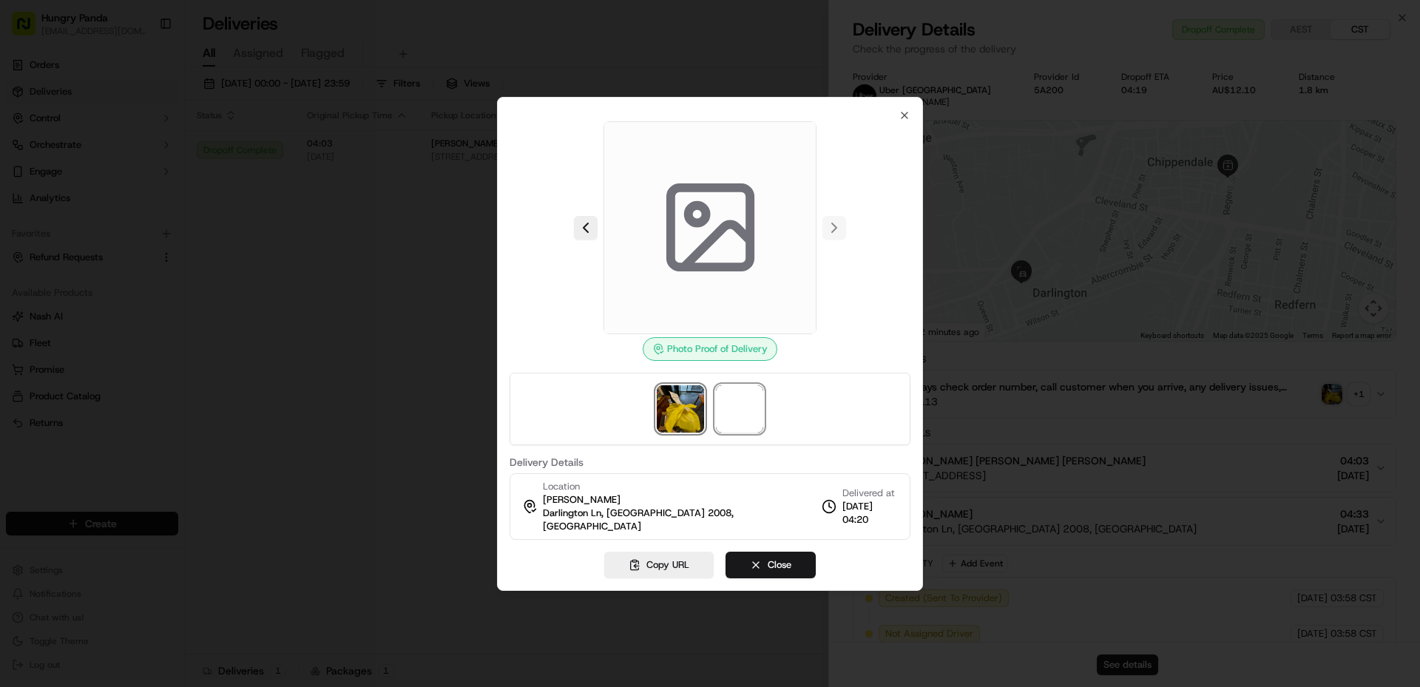
click at [689, 422] on img at bounding box center [680, 408] width 47 height 47
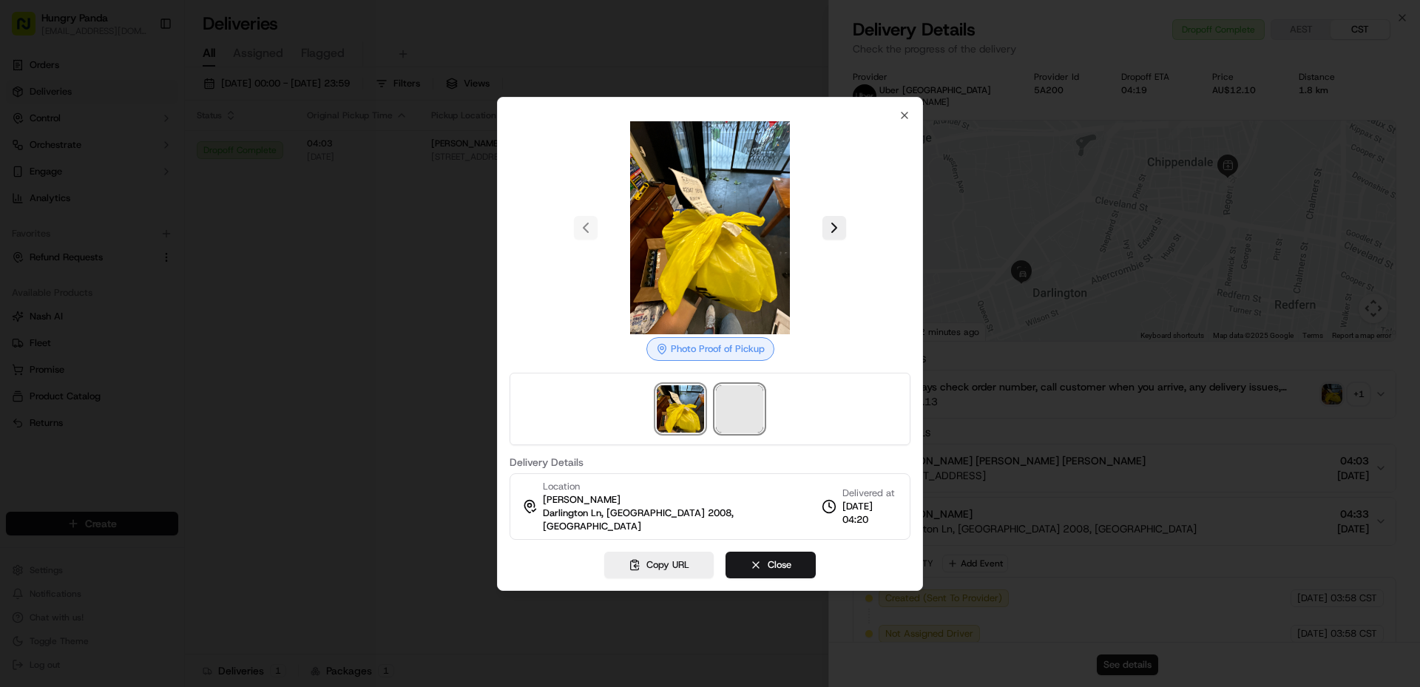
click at [734, 417] on span at bounding box center [739, 408] width 47 height 47
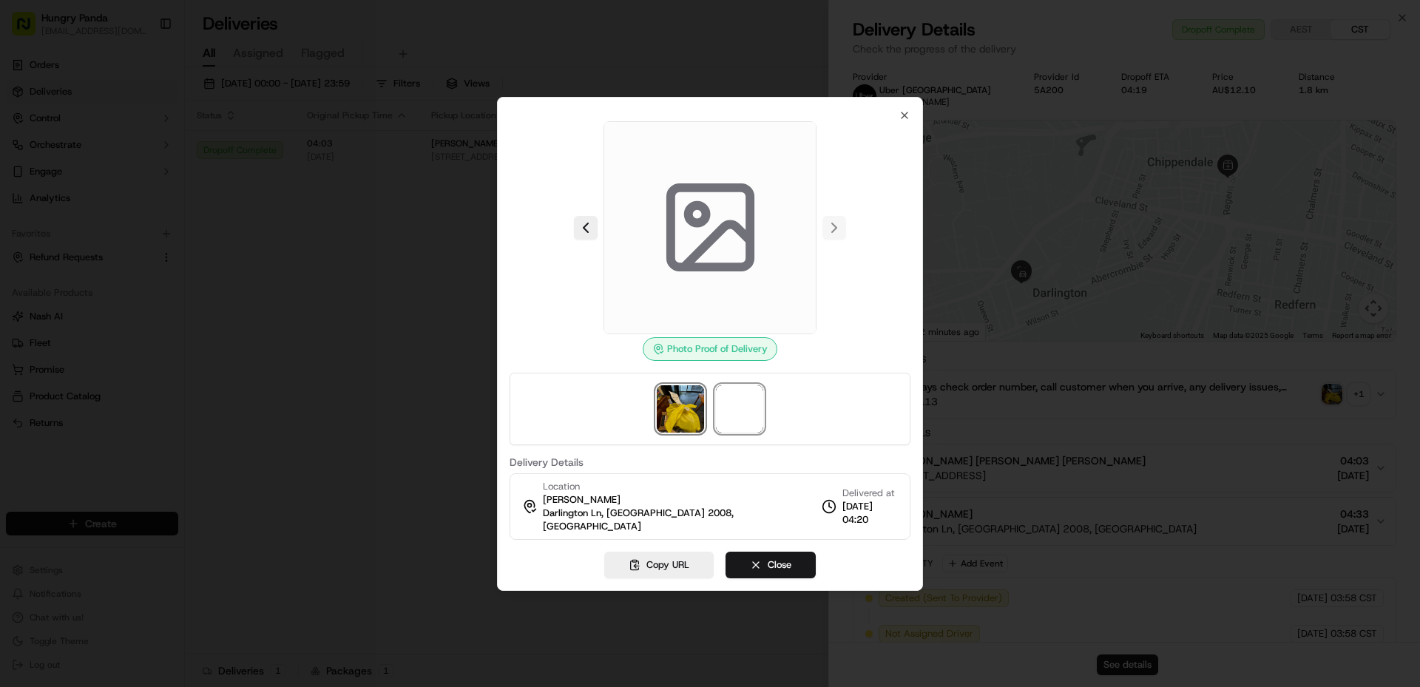
drag, startPoint x: 688, startPoint y: 417, endPoint x: 731, endPoint y: 417, distance: 43.6
click at [688, 417] on img at bounding box center [680, 408] width 47 height 47
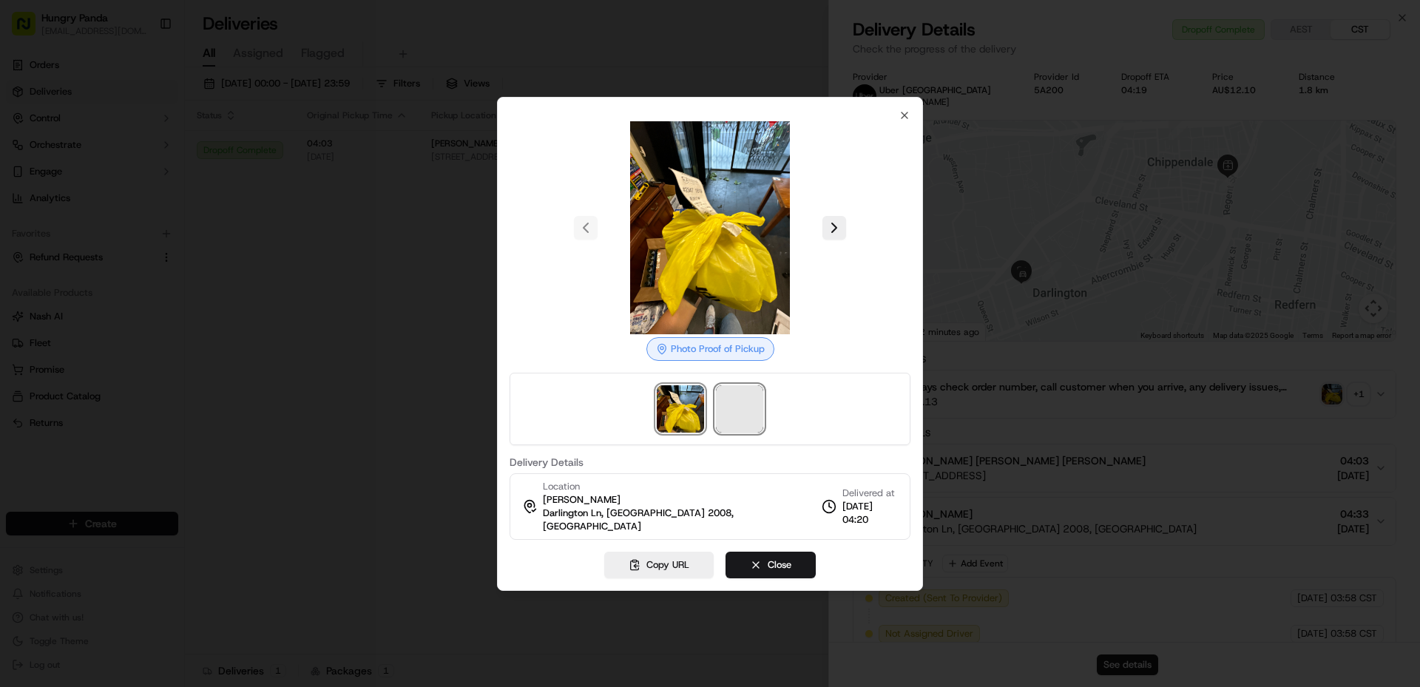
click at [731, 417] on span at bounding box center [739, 408] width 47 height 47
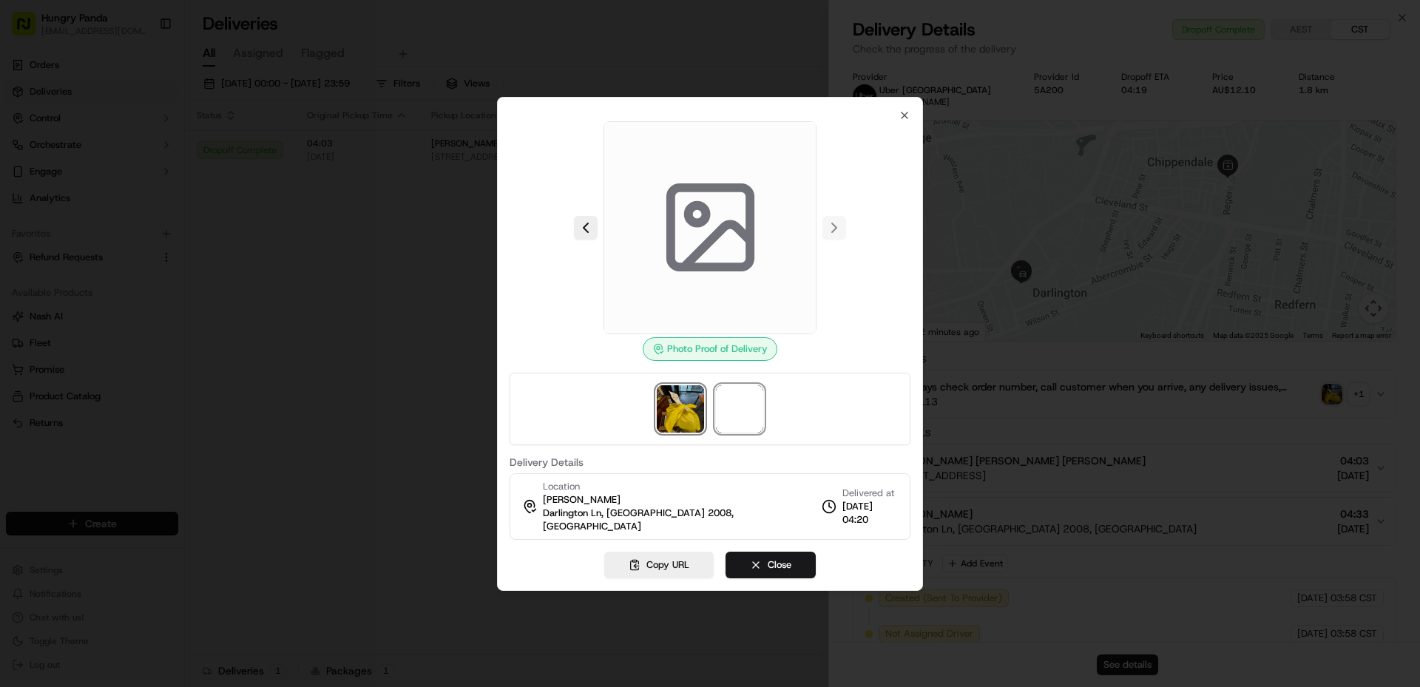
click at [687, 417] on img at bounding box center [680, 408] width 47 height 47
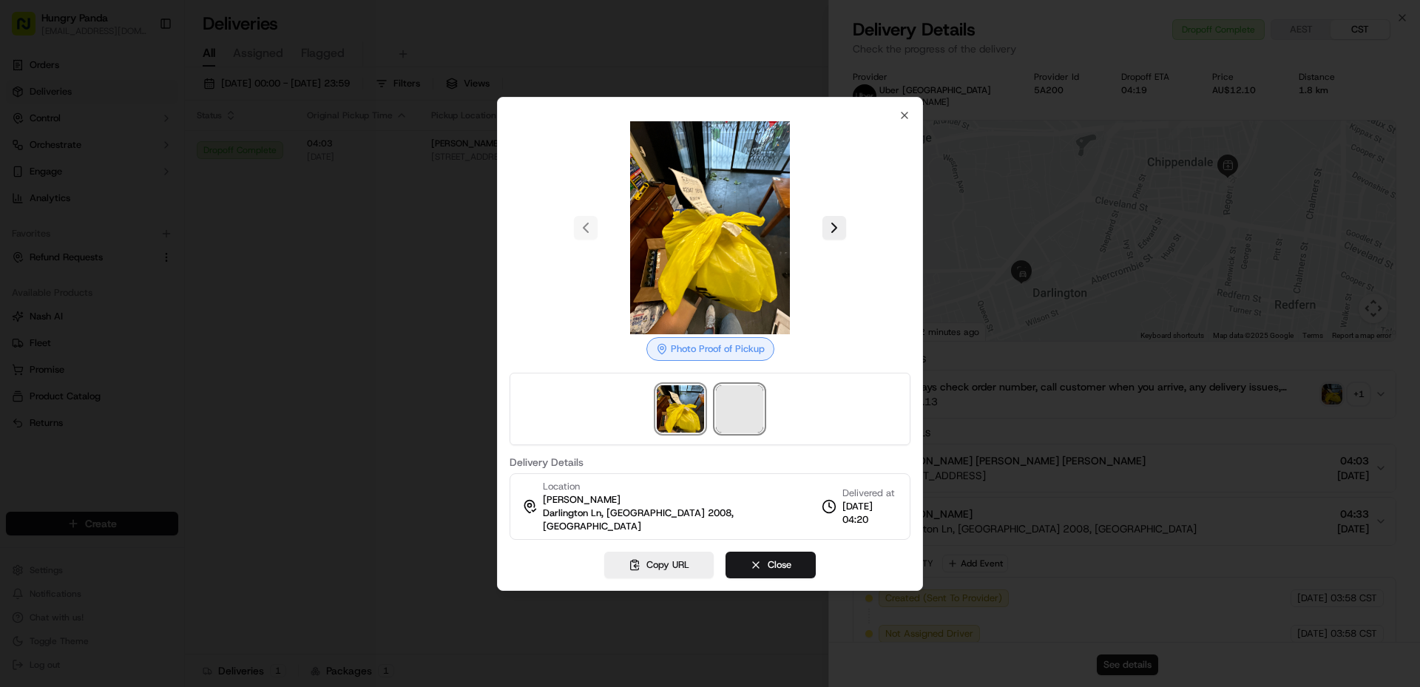
click at [740, 414] on span at bounding box center [739, 408] width 47 height 47
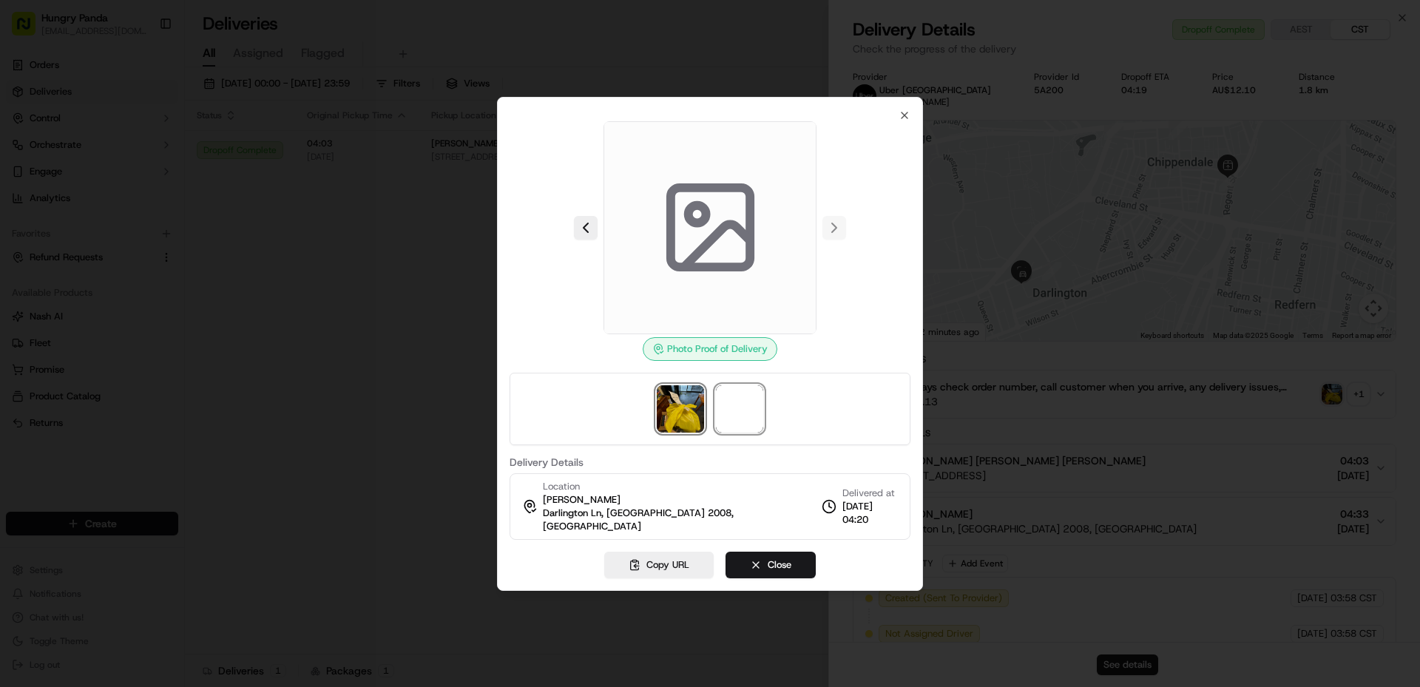
click at [685, 414] on img at bounding box center [680, 408] width 47 height 47
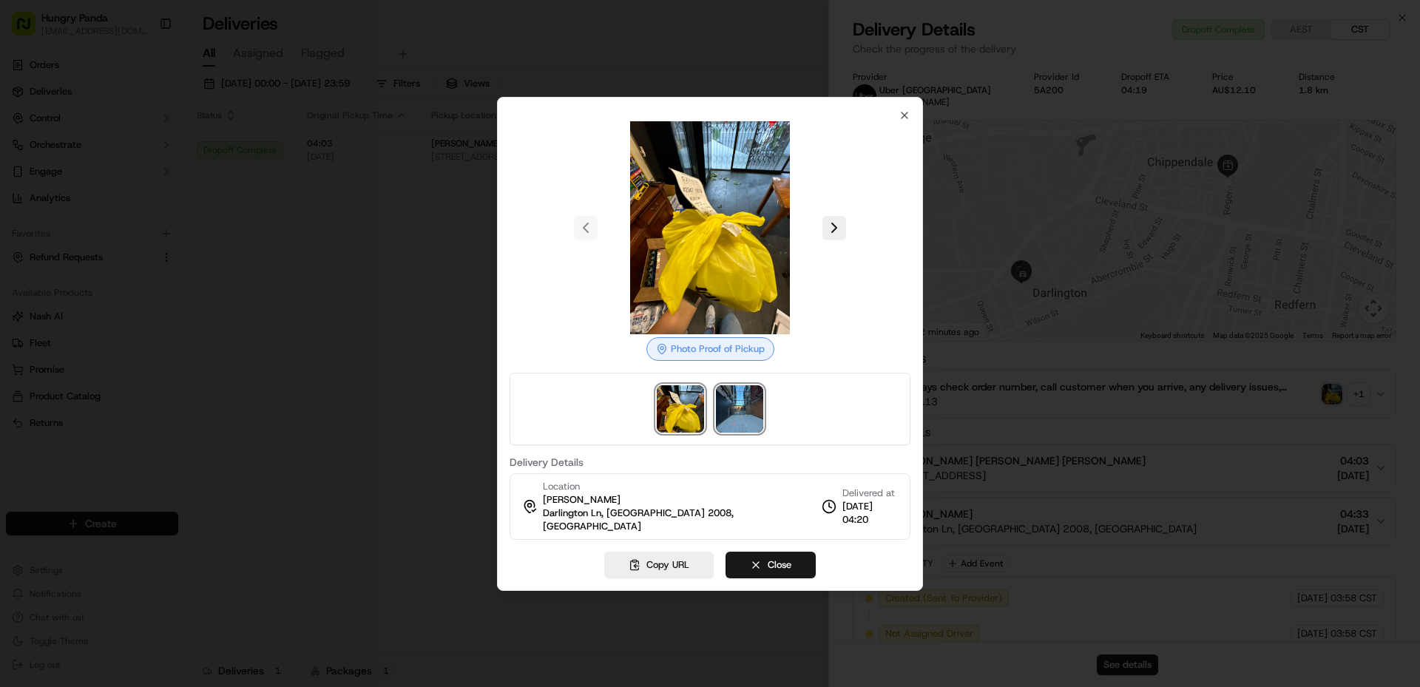
click at [731, 414] on img at bounding box center [739, 408] width 47 height 47
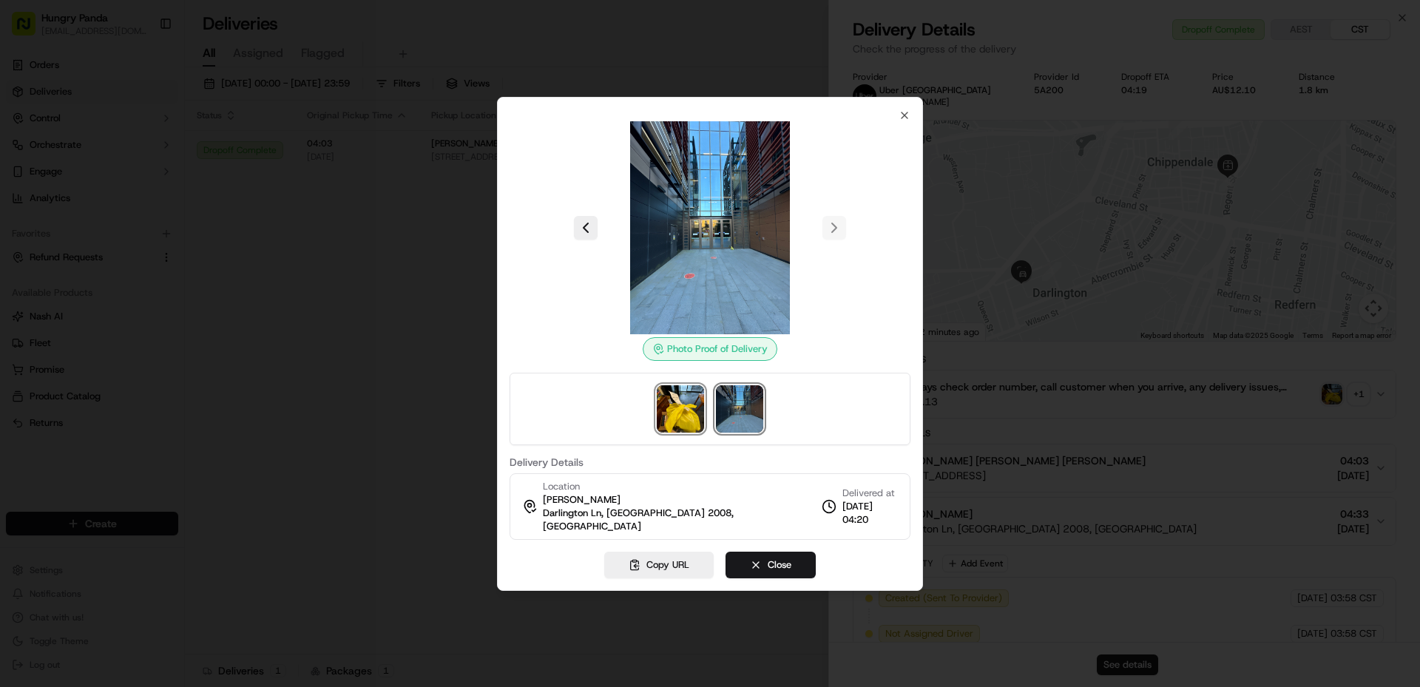
drag, startPoint x: 696, startPoint y: 417, endPoint x: 751, endPoint y: 418, distance: 54.7
click at [696, 418] on img at bounding box center [680, 408] width 47 height 47
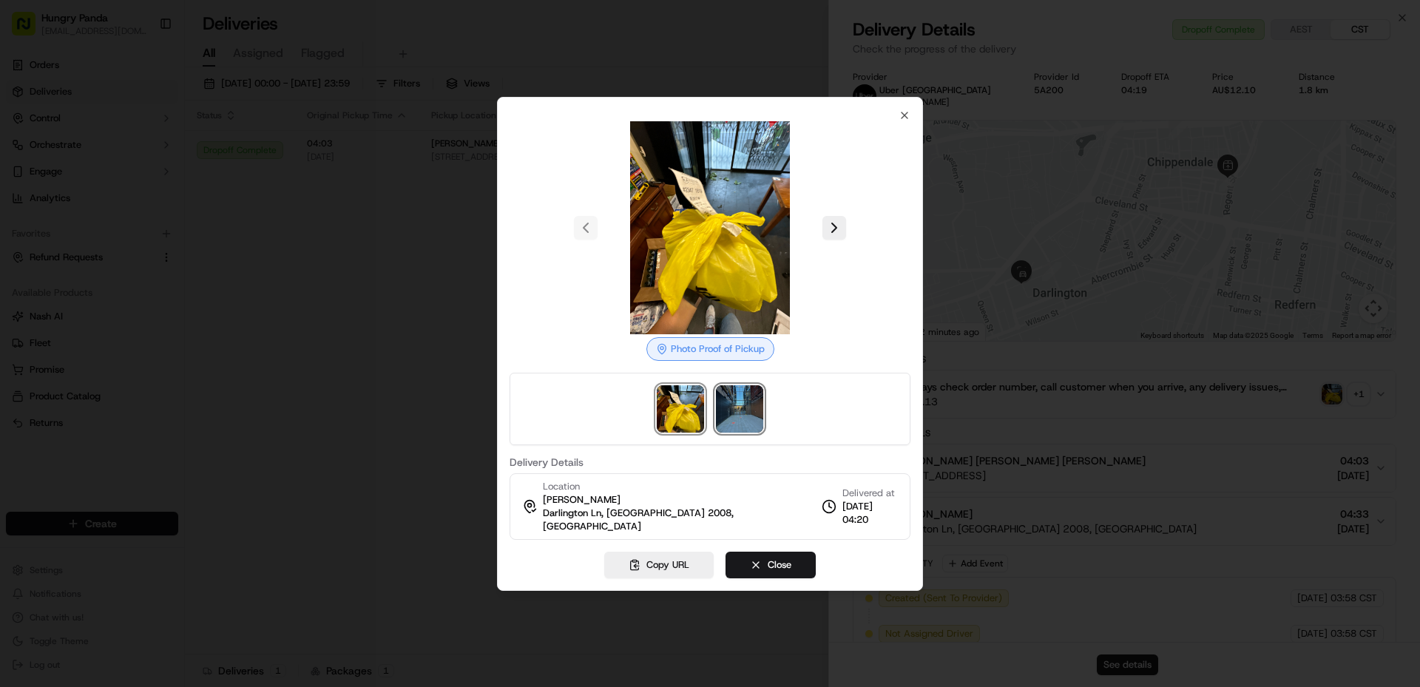
click at [751, 418] on img at bounding box center [739, 408] width 47 height 47
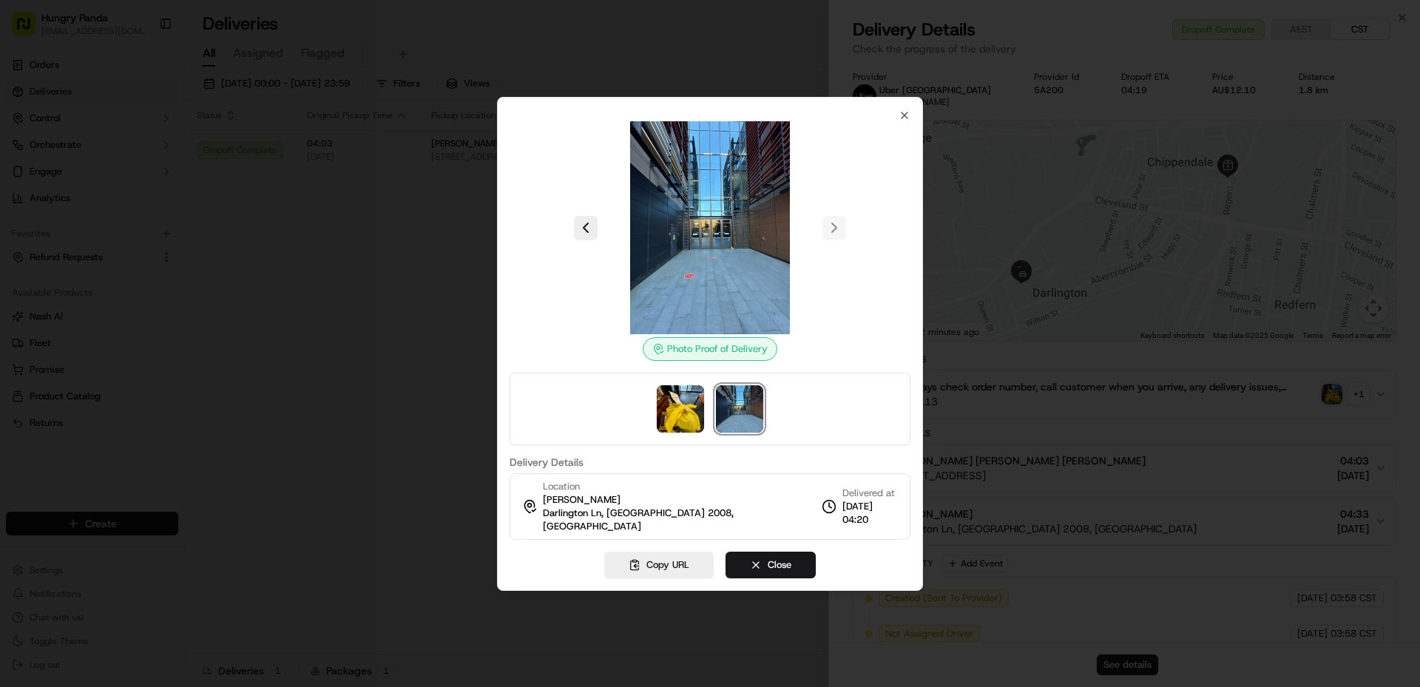
click at [720, 259] on img at bounding box center [709, 227] width 213 height 213
drag, startPoint x: 703, startPoint y: 228, endPoint x: 666, endPoint y: 270, distance: 56.1
click at [666, 270] on img at bounding box center [709, 227] width 213 height 213
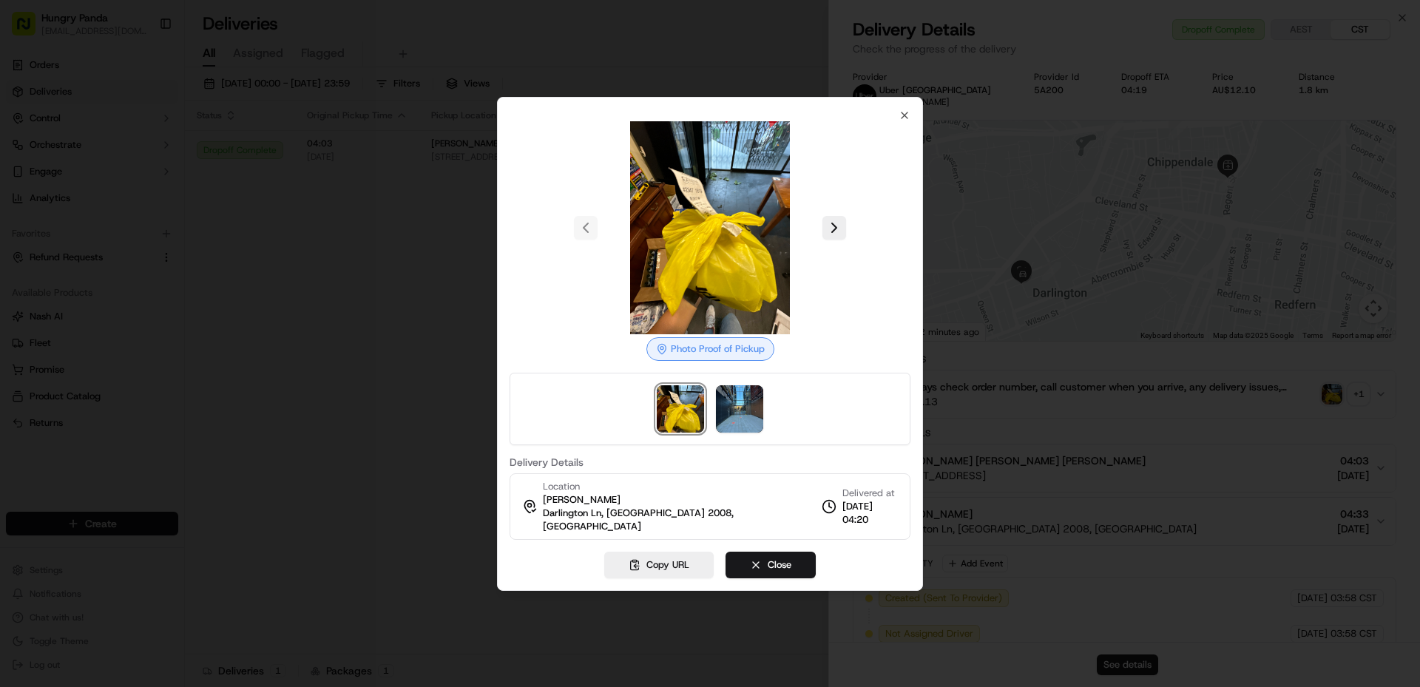
click at [366, 294] on div at bounding box center [710, 343] width 1420 height 687
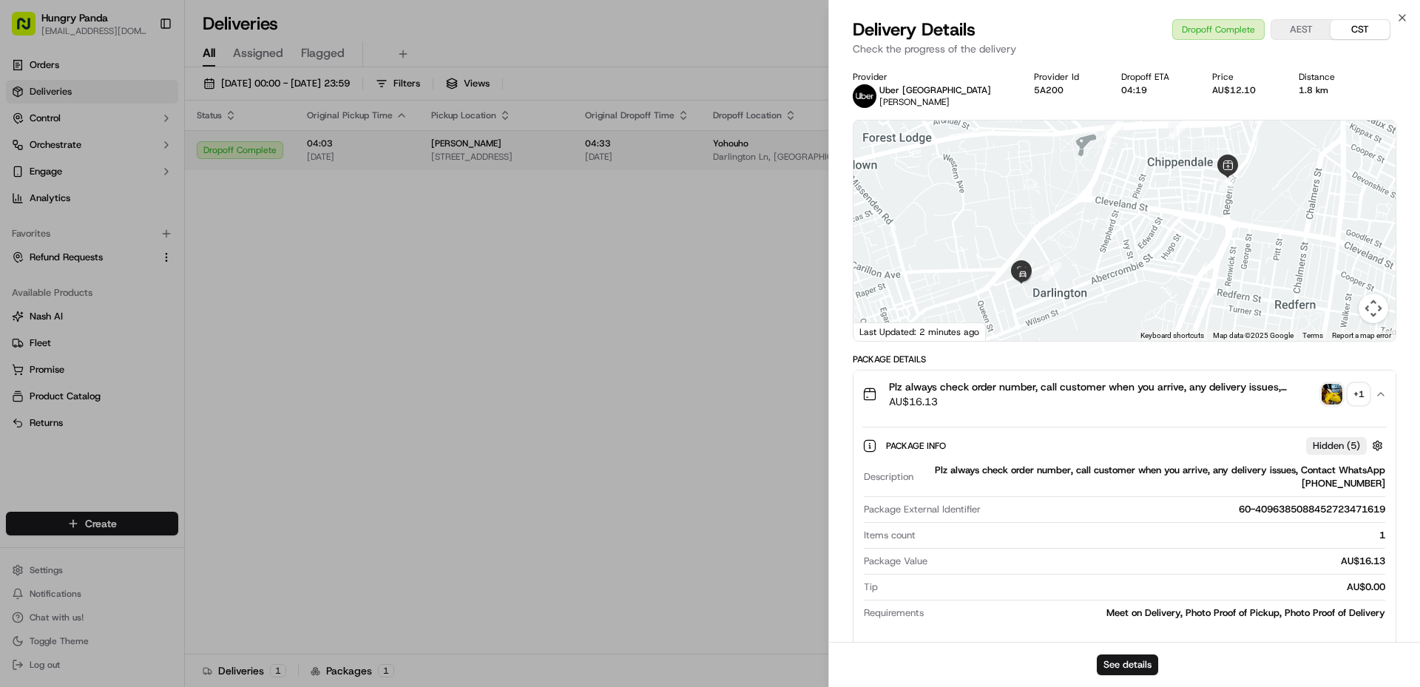
drag, startPoint x: 474, startPoint y: 320, endPoint x: 492, endPoint y: 163, distance: 157.8
